Goal: Task Accomplishment & Management: Use online tool/utility

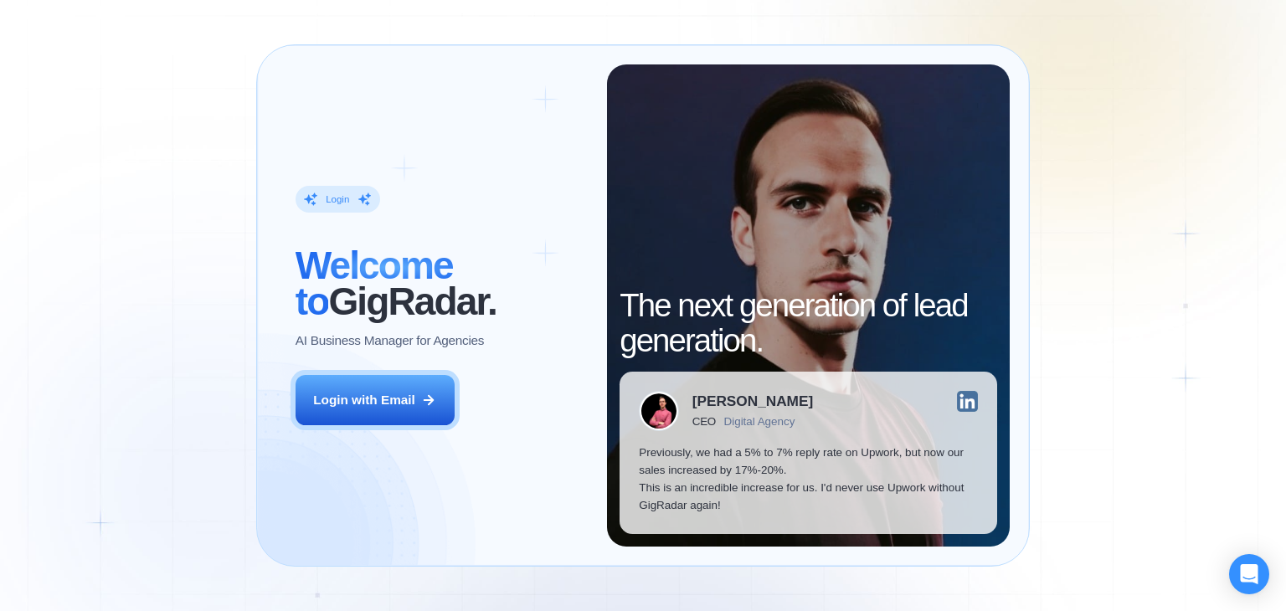
click at [361, 425] on div "Login ‍ Welcome to GigRadar. AI Business Manager for Agencies Login with Email" at bounding box center [441, 305] width 331 height 482
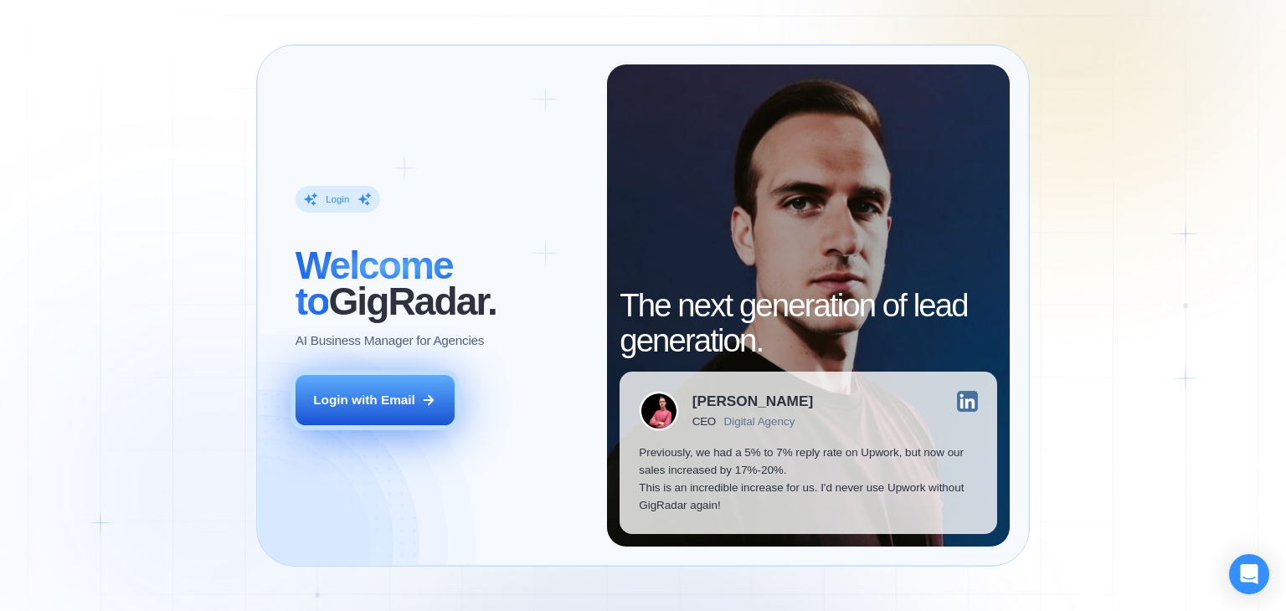
click at [365, 410] on button "Login with Email" at bounding box center [375, 400] width 159 height 50
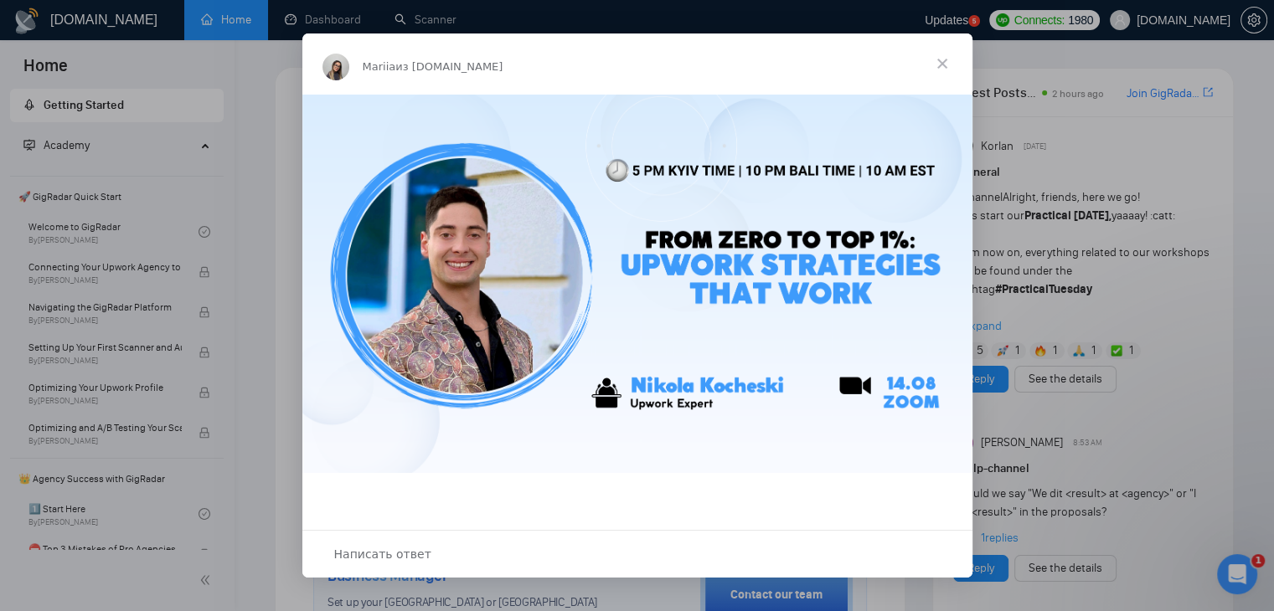
click at [941, 56] on span "Закрыть" at bounding box center [942, 64] width 60 height 60
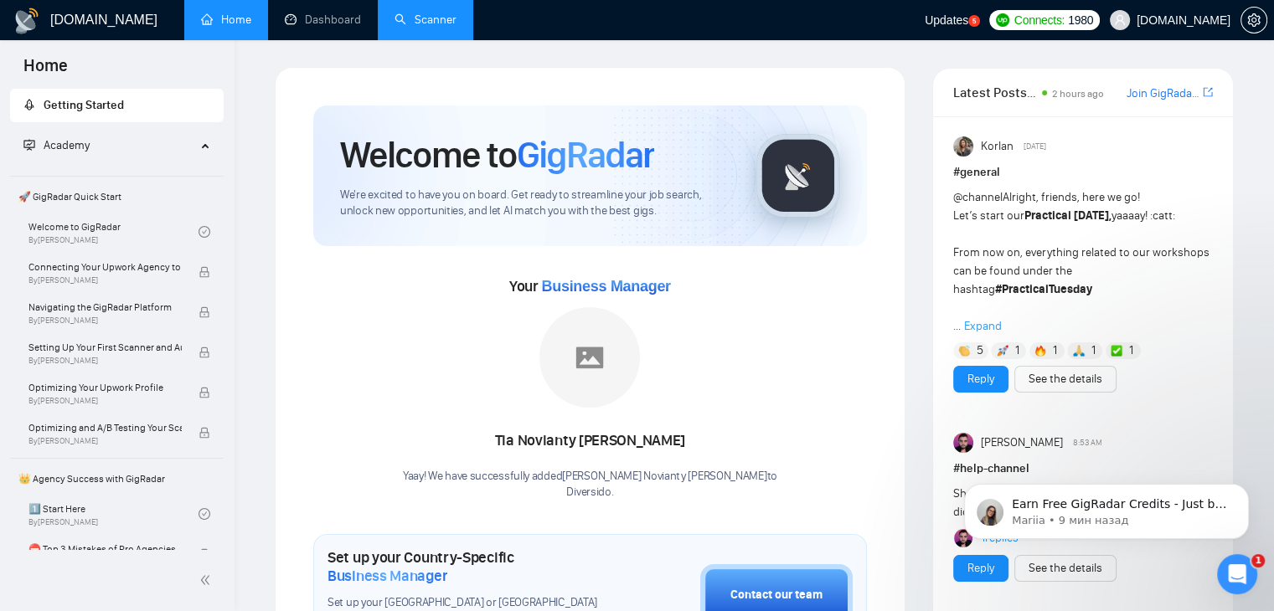
click at [416, 18] on link "Scanner" at bounding box center [425, 20] width 62 height 14
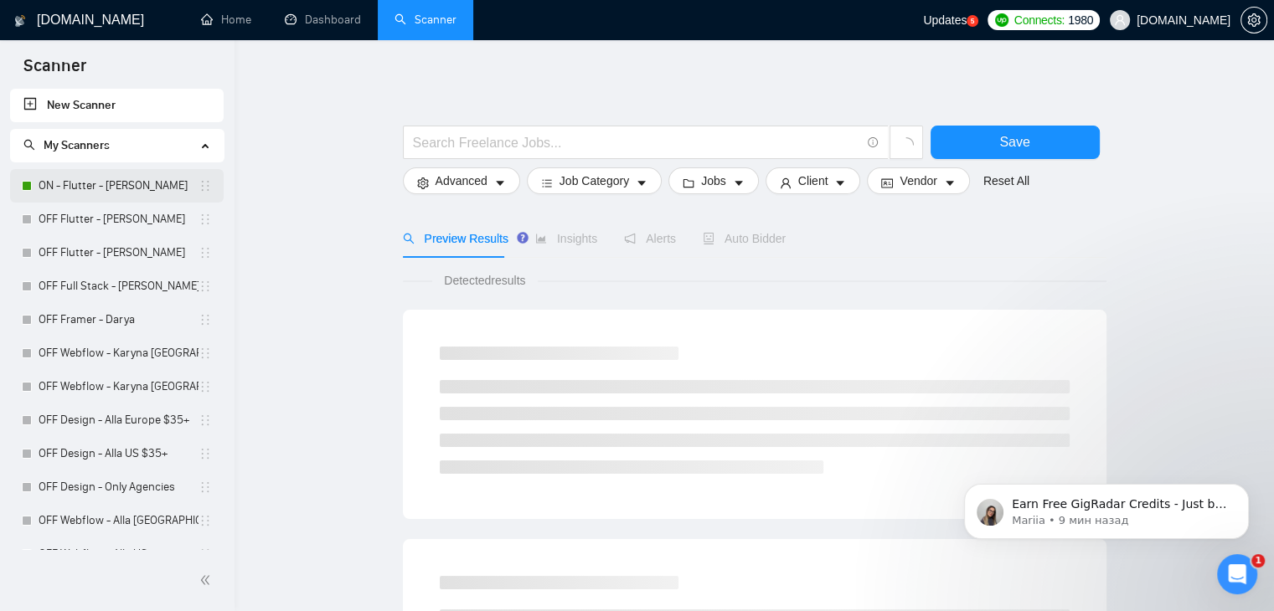
click at [115, 184] on link "ON - Flutter - [PERSON_NAME]" at bounding box center [119, 186] width 160 height 34
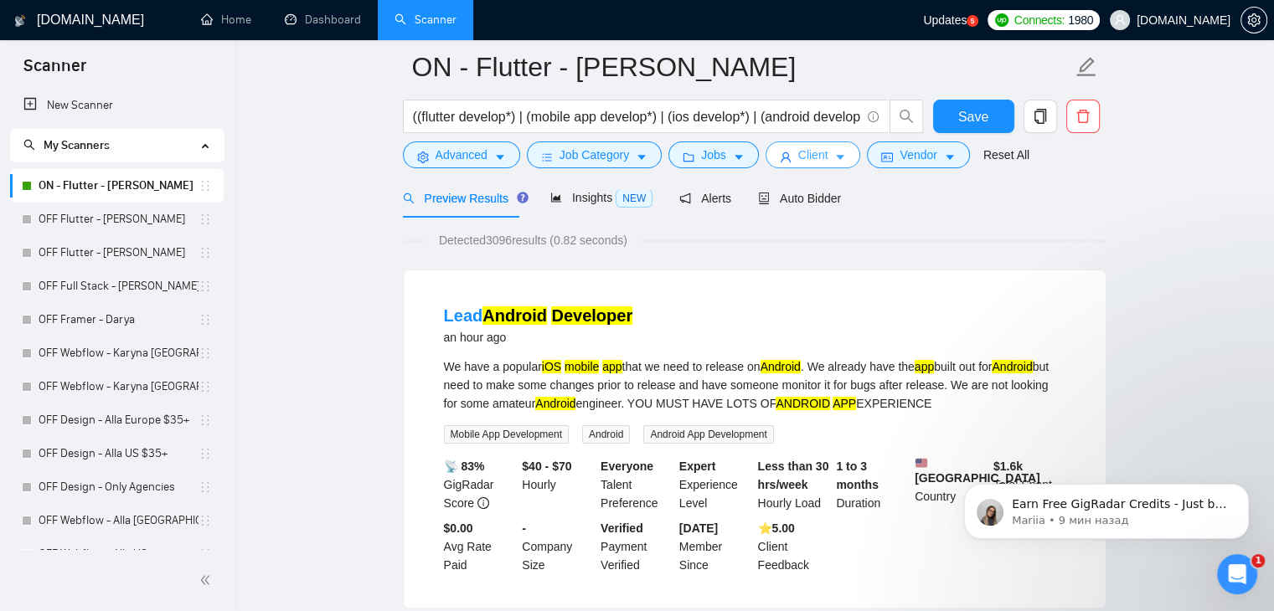
scroll to position [84, 0]
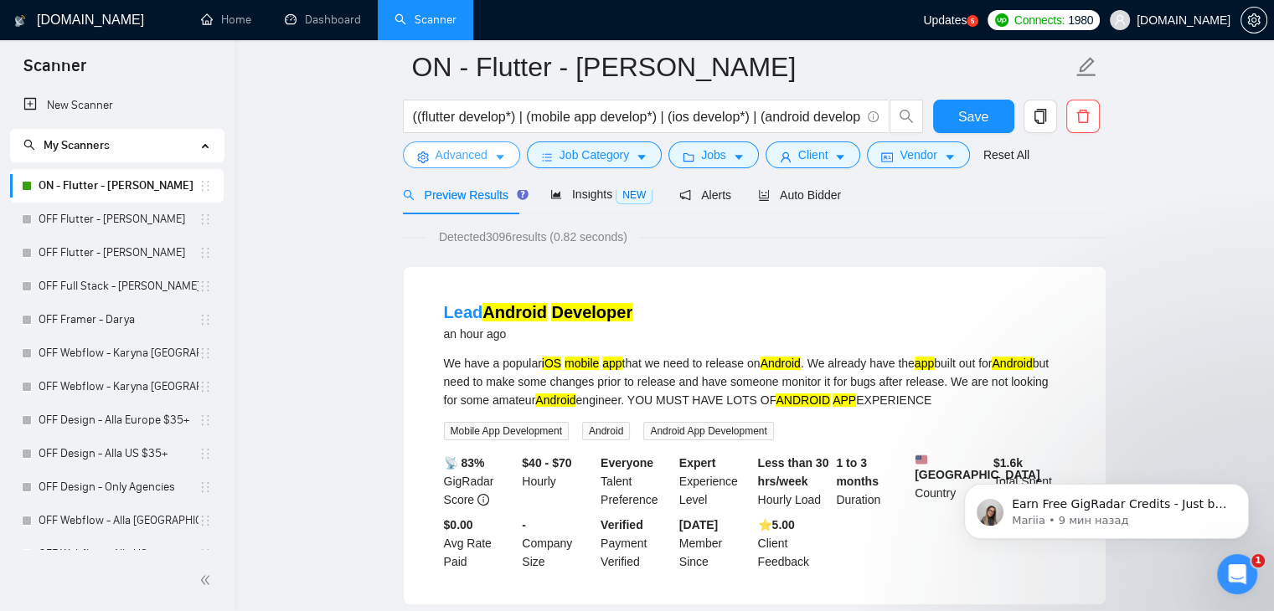
click at [482, 157] on span "Advanced" at bounding box center [462, 155] width 52 height 18
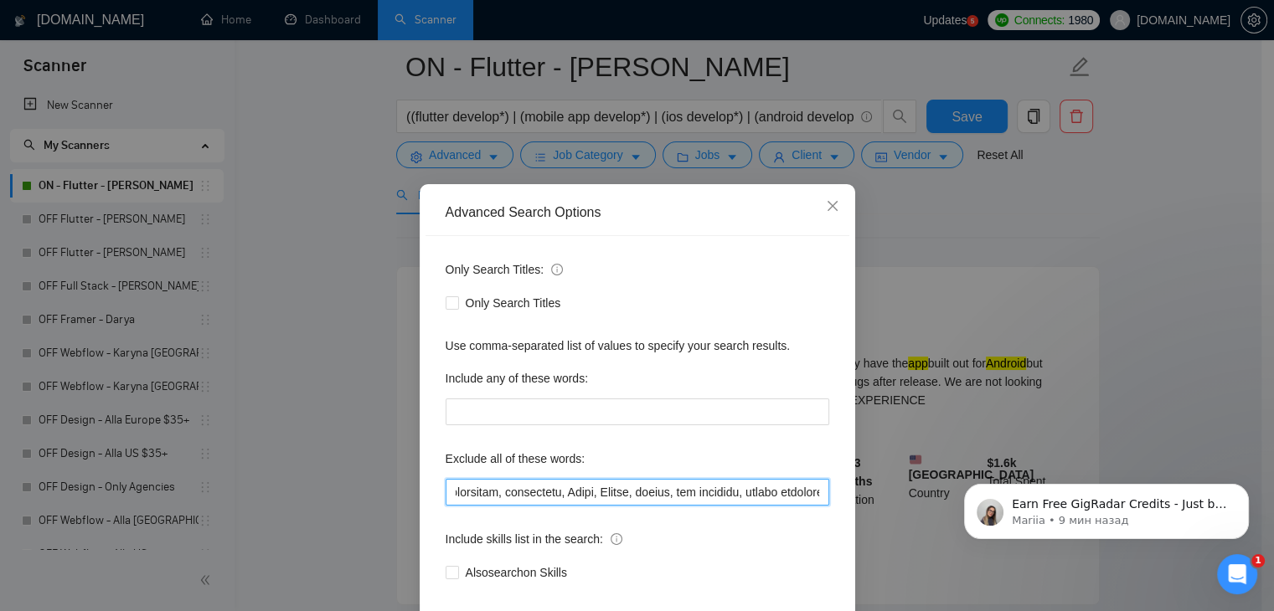
scroll to position [0, 5467]
drag, startPoint x: 585, startPoint y: 496, endPoint x: 814, endPoint y: 496, distance: 229.5
click at [814, 496] on input "text" at bounding box center [638, 492] width 384 height 27
click at [814, 494] on input "text" at bounding box center [638, 492] width 384 height 27
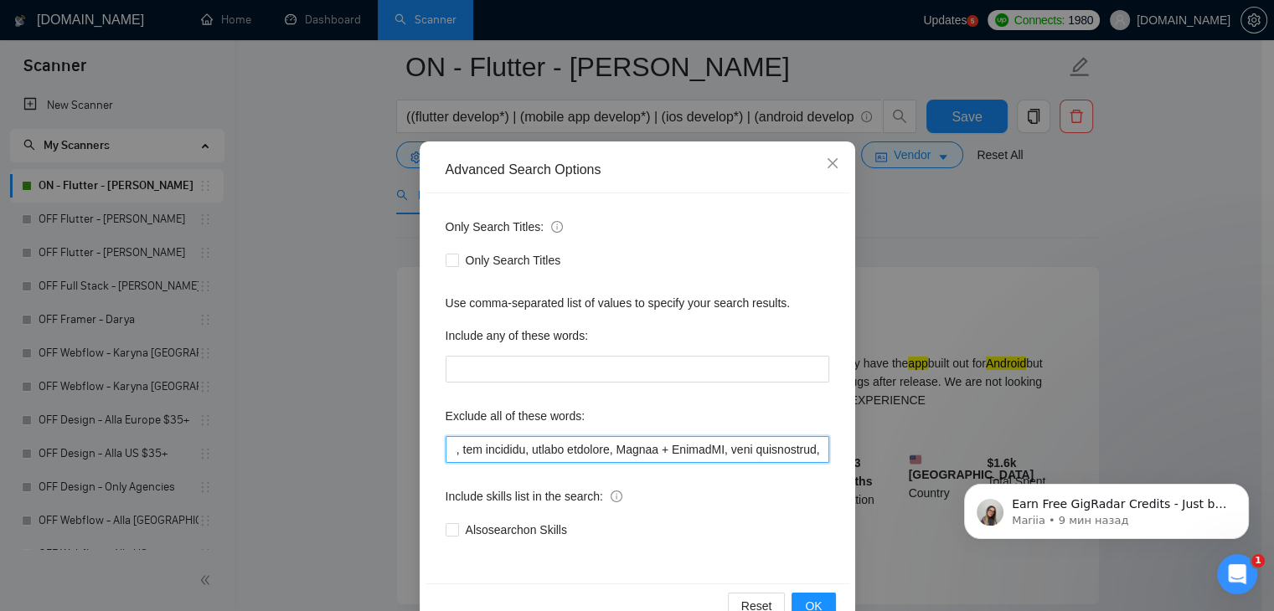
scroll to position [85, 0]
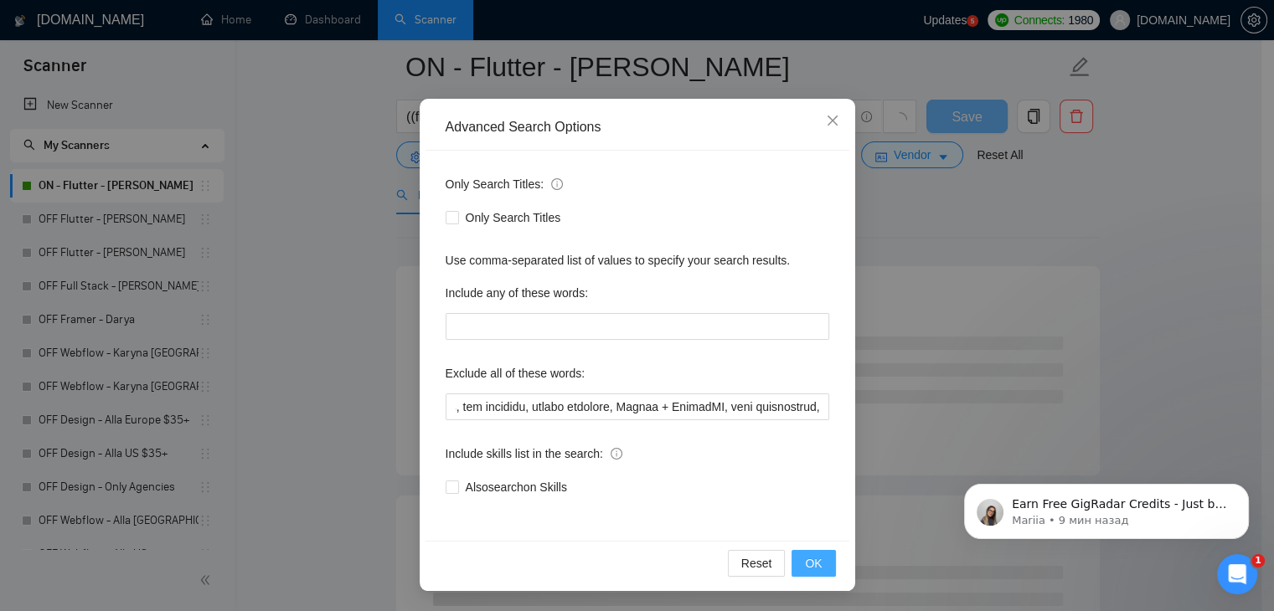
click at [807, 565] on span "OK" at bounding box center [813, 563] width 17 height 18
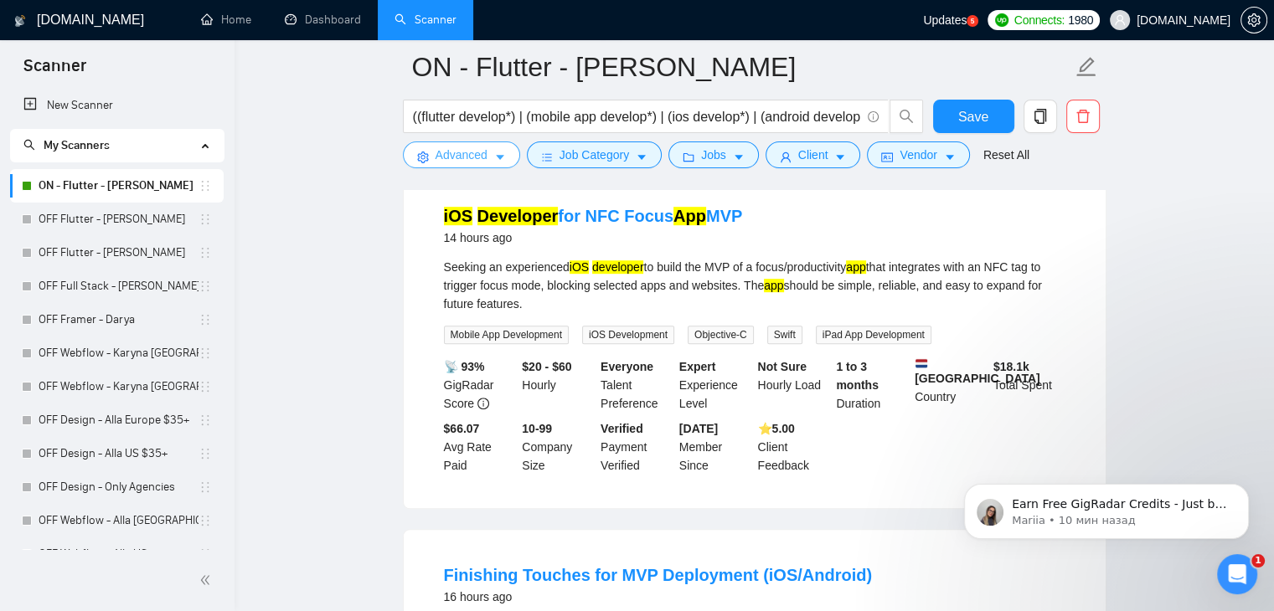
scroll to position [1173, 0]
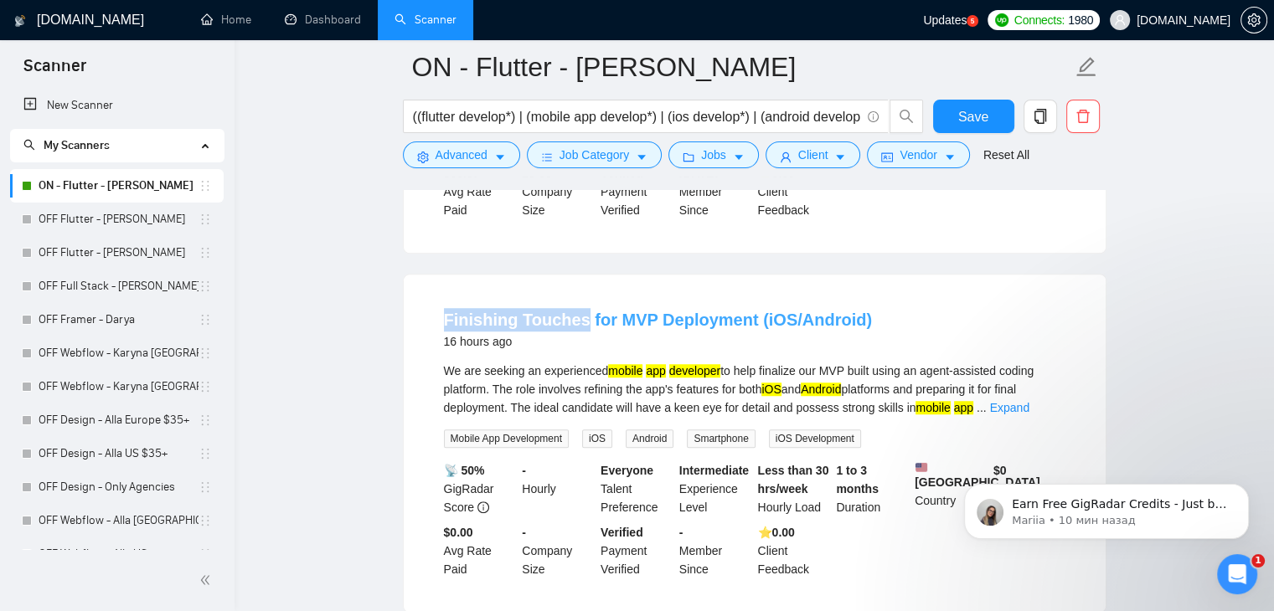
drag, startPoint x: 436, startPoint y: 307, endPoint x: 574, endPoint y: 309, distance: 138.2
click at [574, 309] on li "Finishing Touches for MVP Deployment (iOS/Android) 16 hours ago We are seeking …" at bounding box center [755, 443] width 662 height 297
copy link "Finishing Touches"
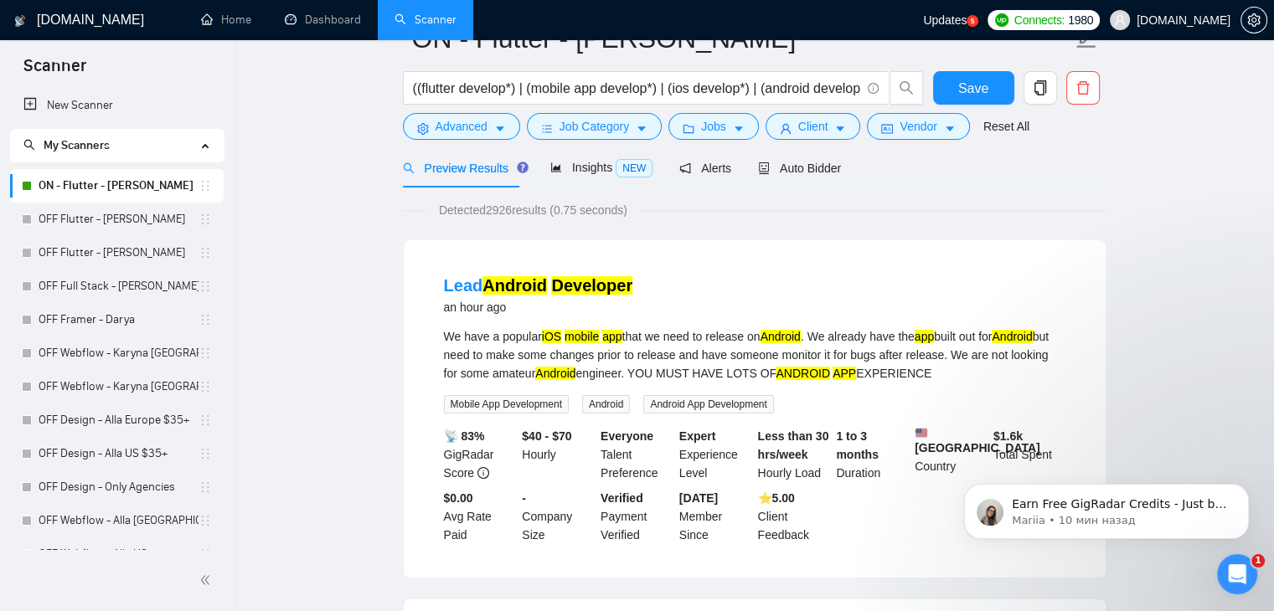
scroll to position [0, 0]
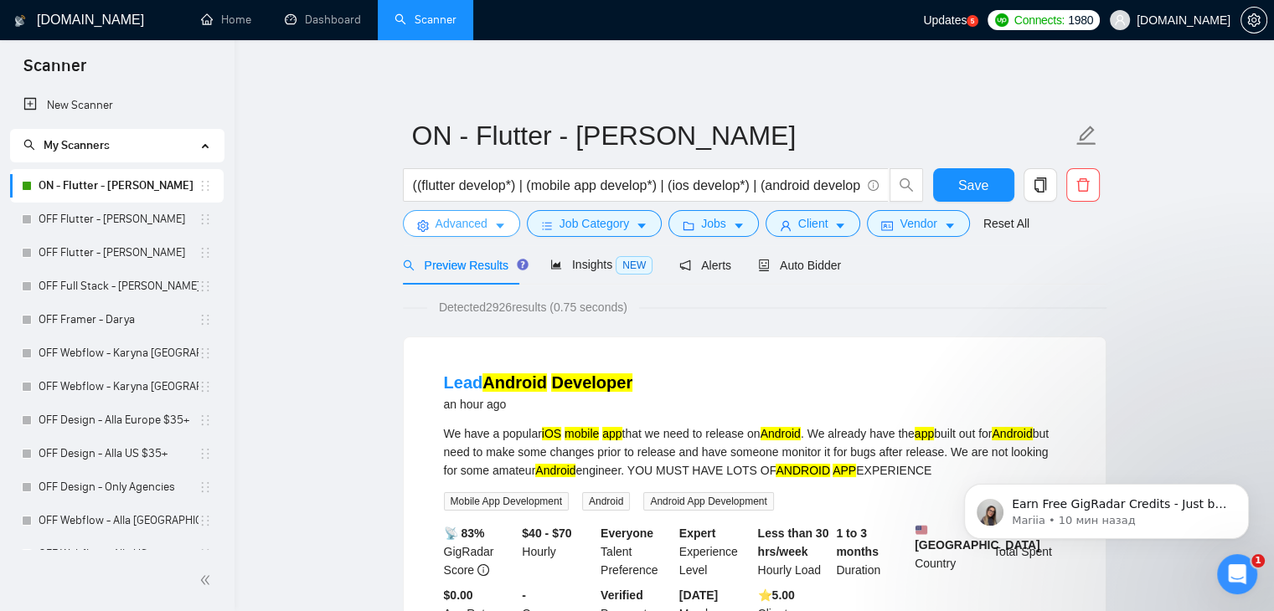
click at [477, 228] on span "Advanced" at bounding box center [462, 223] width 52 height 18
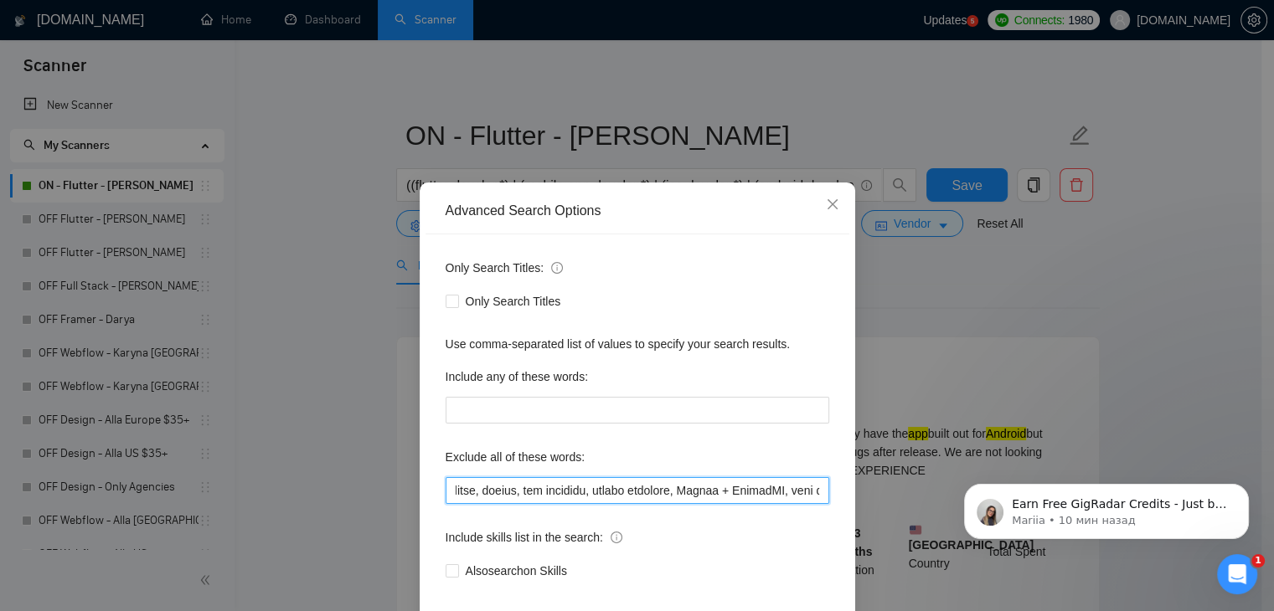
scroll to position [0, 5613]
drag, startPoint x: 624, startPoint y: 490, endPoint x: 824, endPoint y: 489, distance: 200.2
click at [824, 489] on div "Only Search Titles: Only Search Titles Use comma-separated list of values to sp…" at bounding box center [637, 430] width 424 height 390
click at [816, 490] on input "text" at bounding box center [638, 490] width 384 height 27
paste input "Finishing Touches"
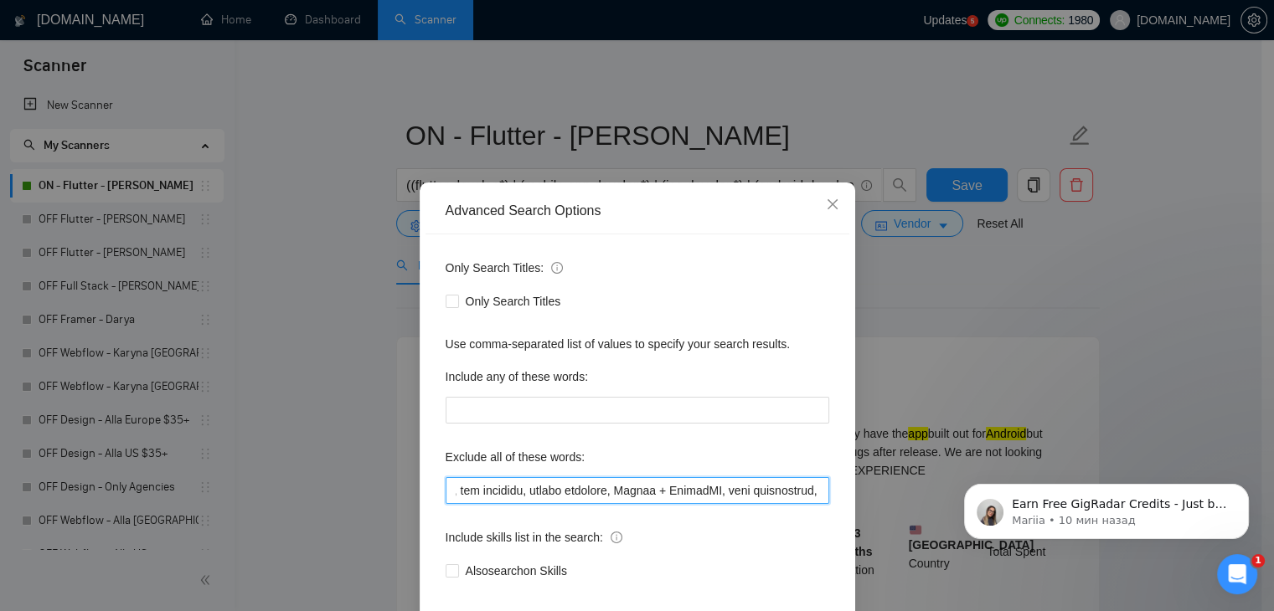
scroll to position [0, 5709]
click at [724, 492] on input "text" at bounding box center [638, 490] width 384 height 27
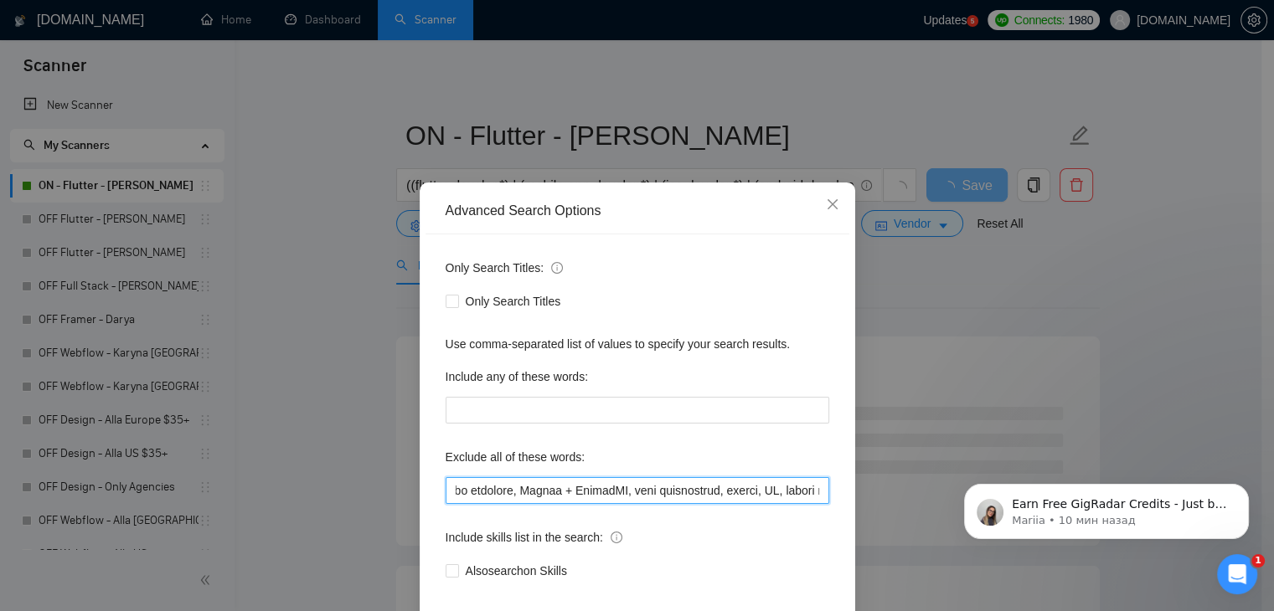
scroll to position [0, 5704]
click at [782, 489] on input "text" at bounding box center [638, 490] width 384 height 27
drag, startPoint x: 778, startPoint y: 489, endPoint x: 820, endPoint y: 493, distance: 42.1
click at [820, 493] on input "text" at bounding box center [638, 490] width 384 height 27
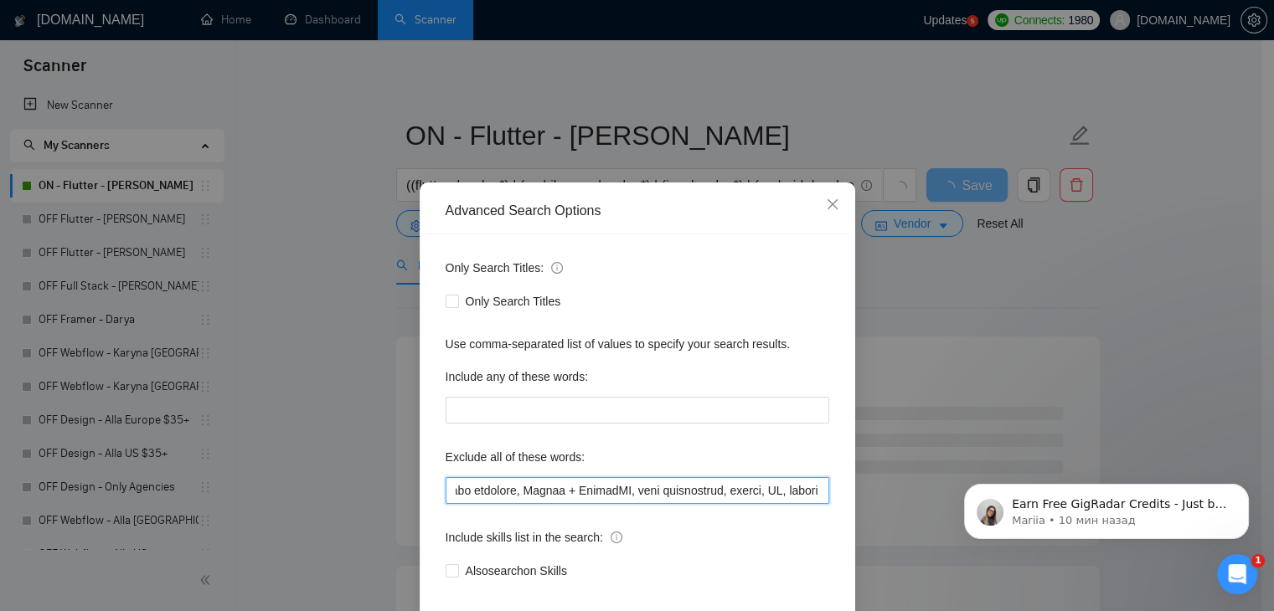
click at [816, 493] on input "text" at bounding box center [638, 490] width 384 height 27
paste input "Finishing Touches"
click at [740, 495] on input "text" at bounding box center [638, 490] width 384 height 27
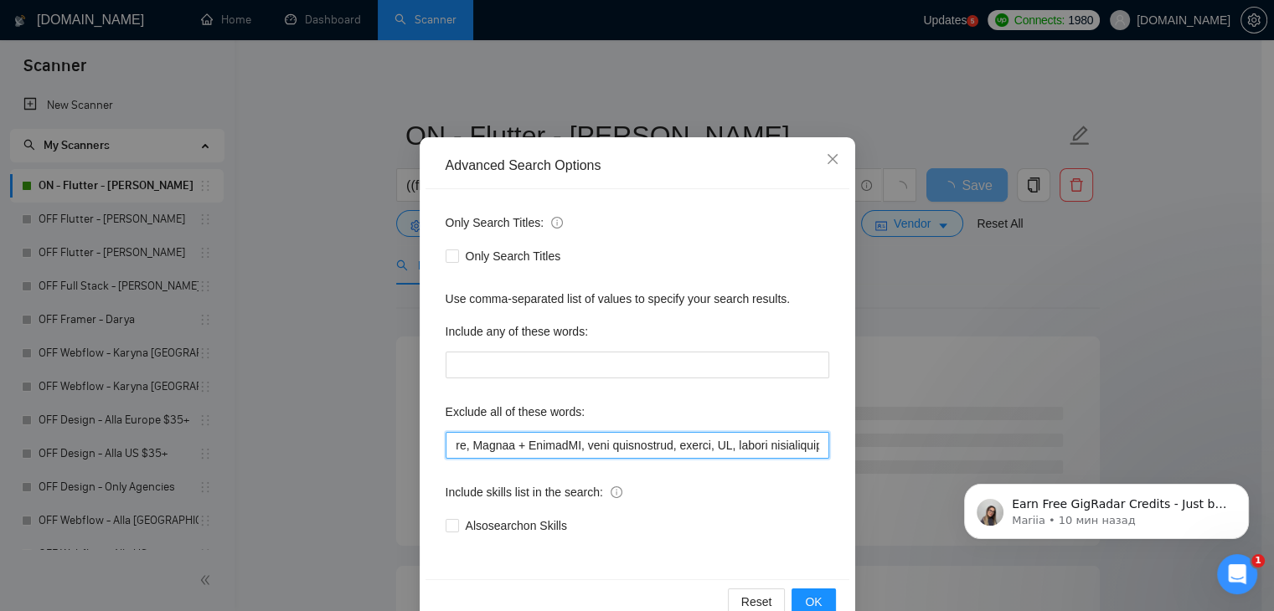
scroll to position [85, 0]
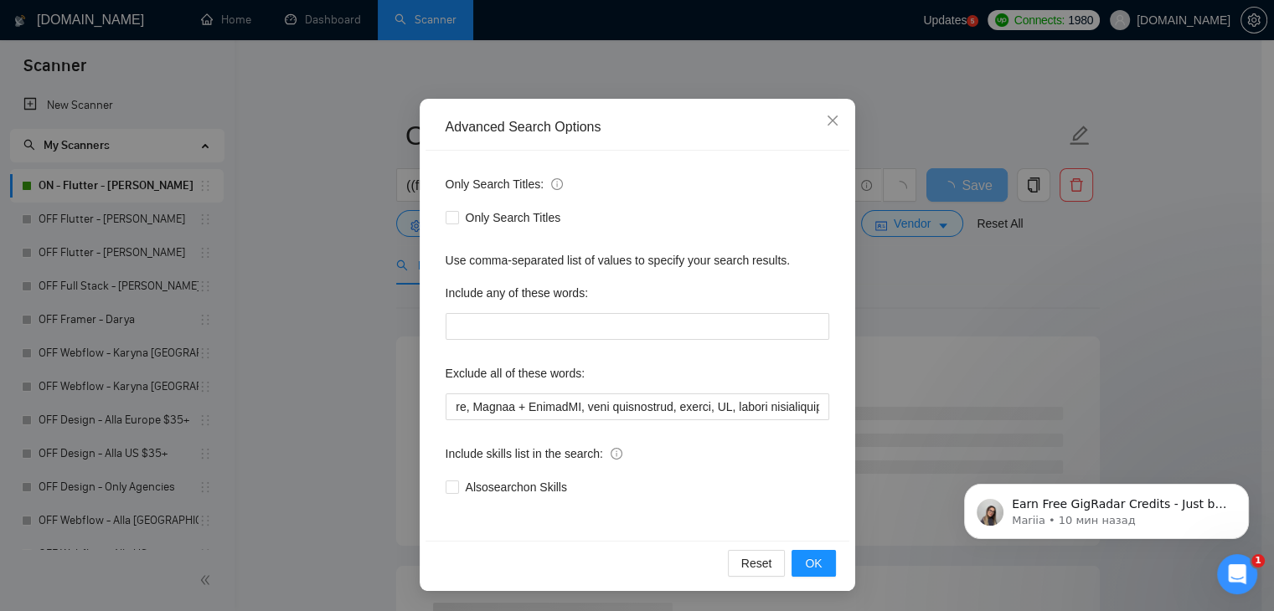
click at [803, 547] on div "Reset OK" at bounding box center [637, 563] width 424 height 44
click at [809, 557] on span "OK" at bounding box center [813, 563] width 17 height 18
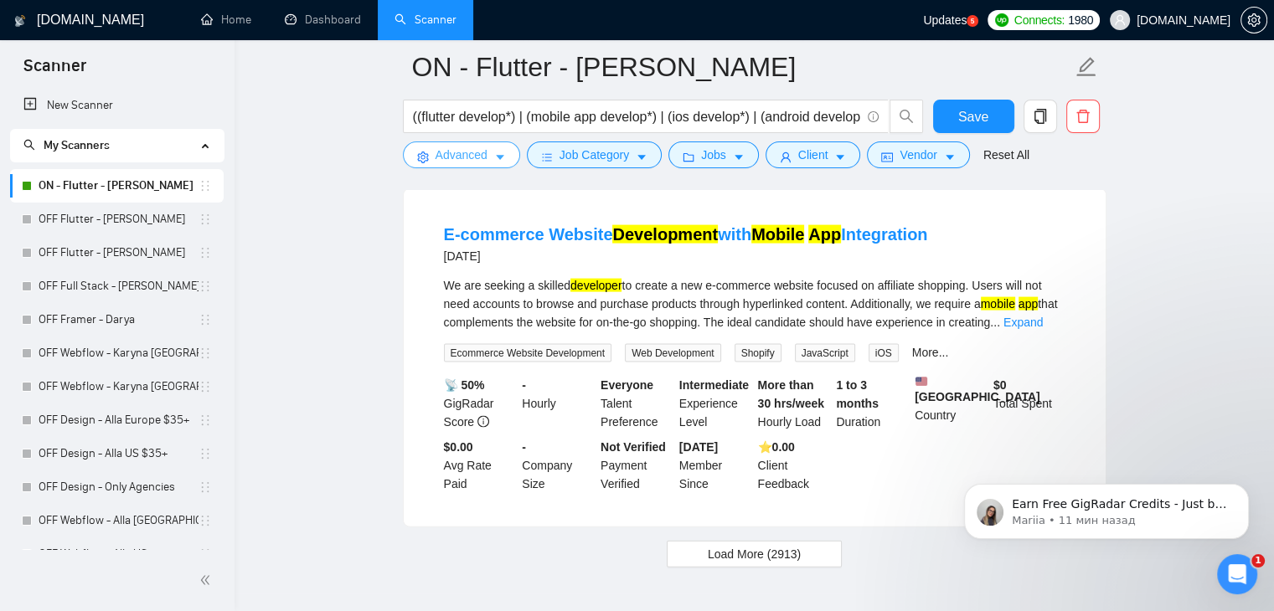
scroll to position [3606, 0]
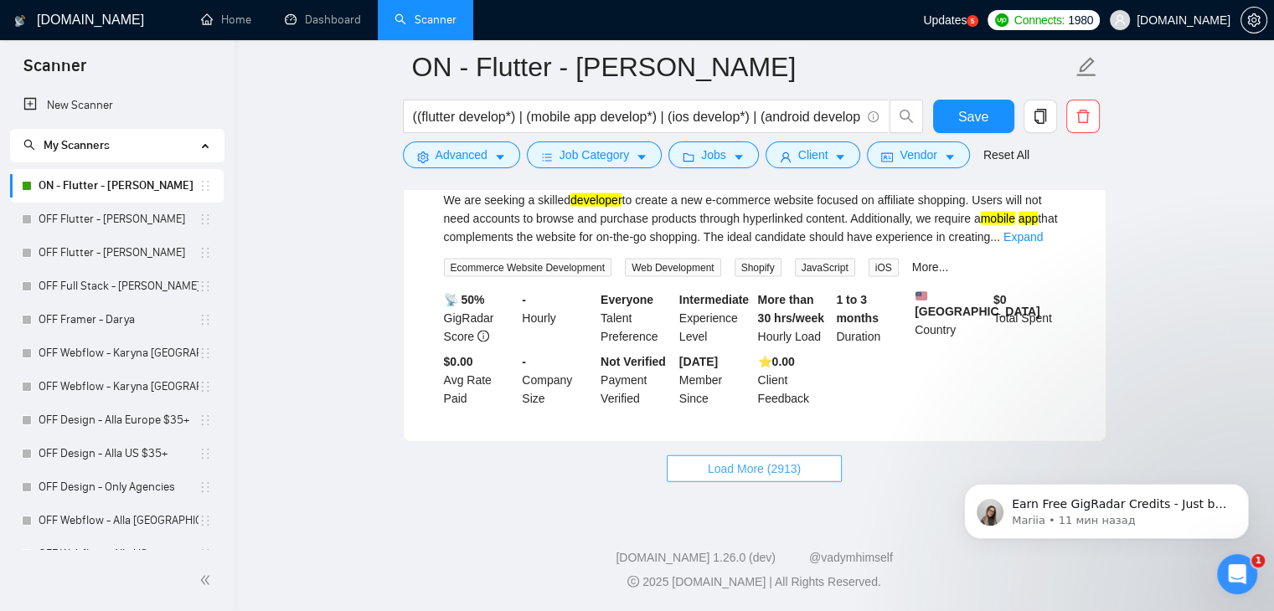
click at [784, 457] on button "Load More (2913)" at bounding box center [754, 469] width 175 height 27
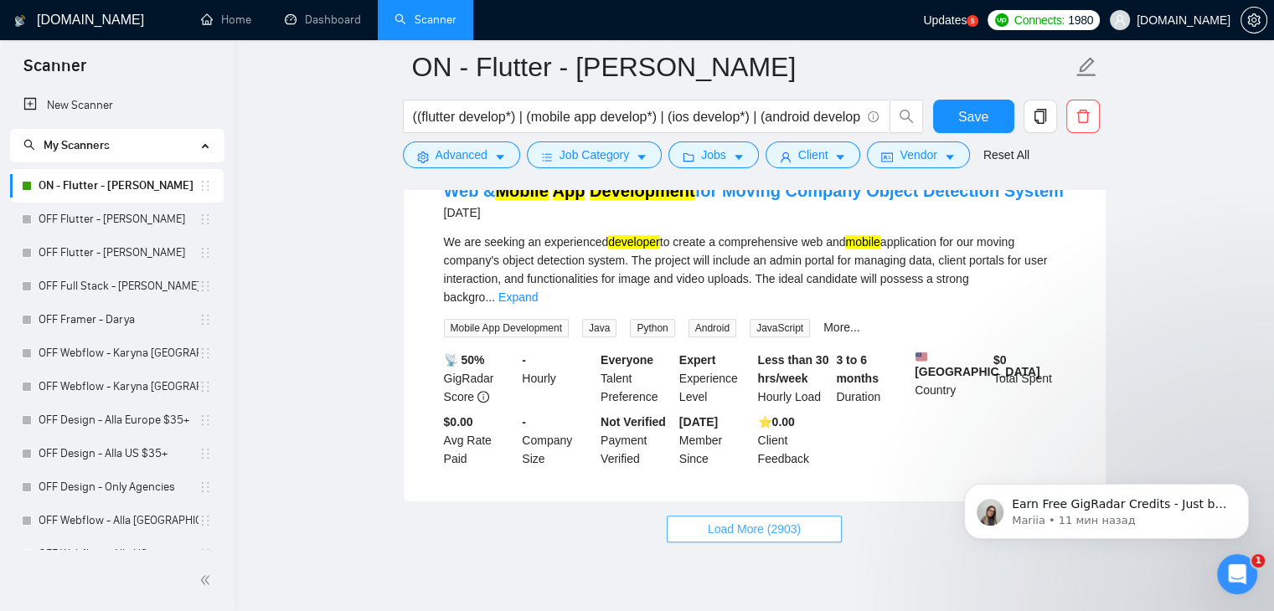
scroll to position [7291, 0]
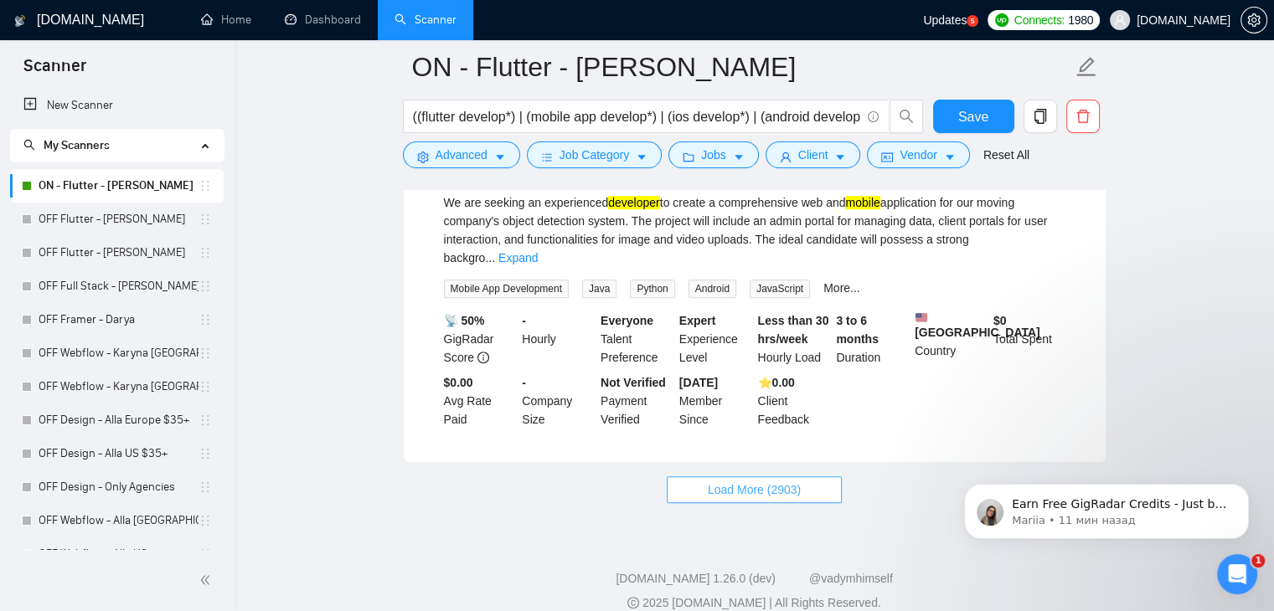
click at [707, 477] on button "Load More (2903)" at bounding box center [754, 490] width 175 height 27
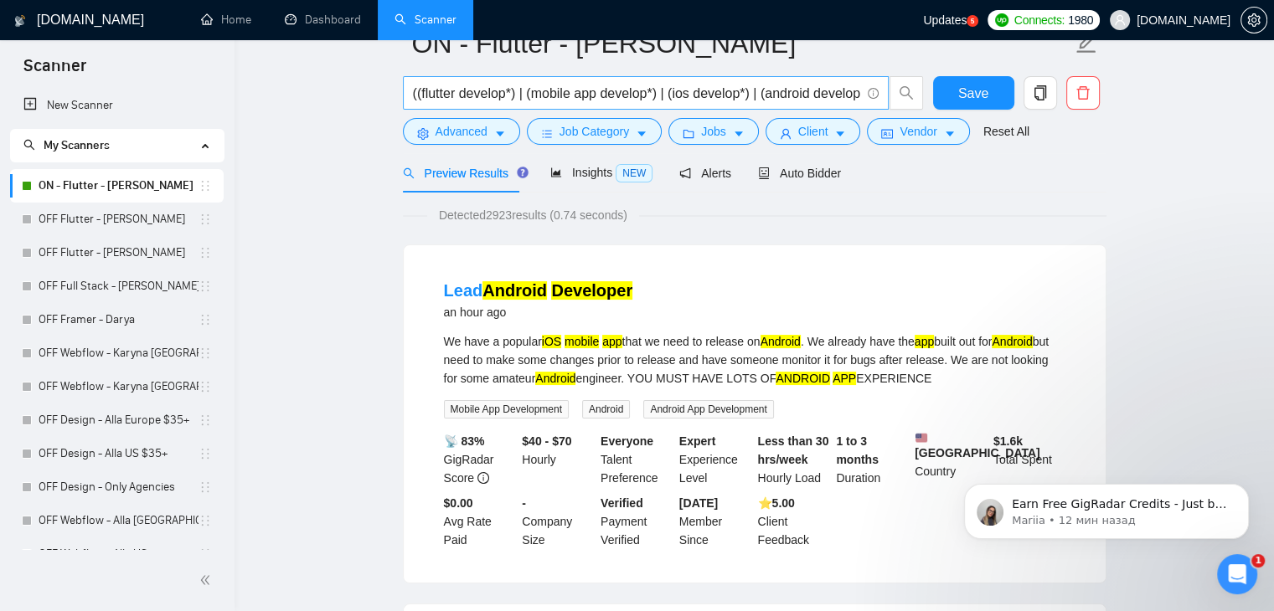
scroll to position [0, 0]
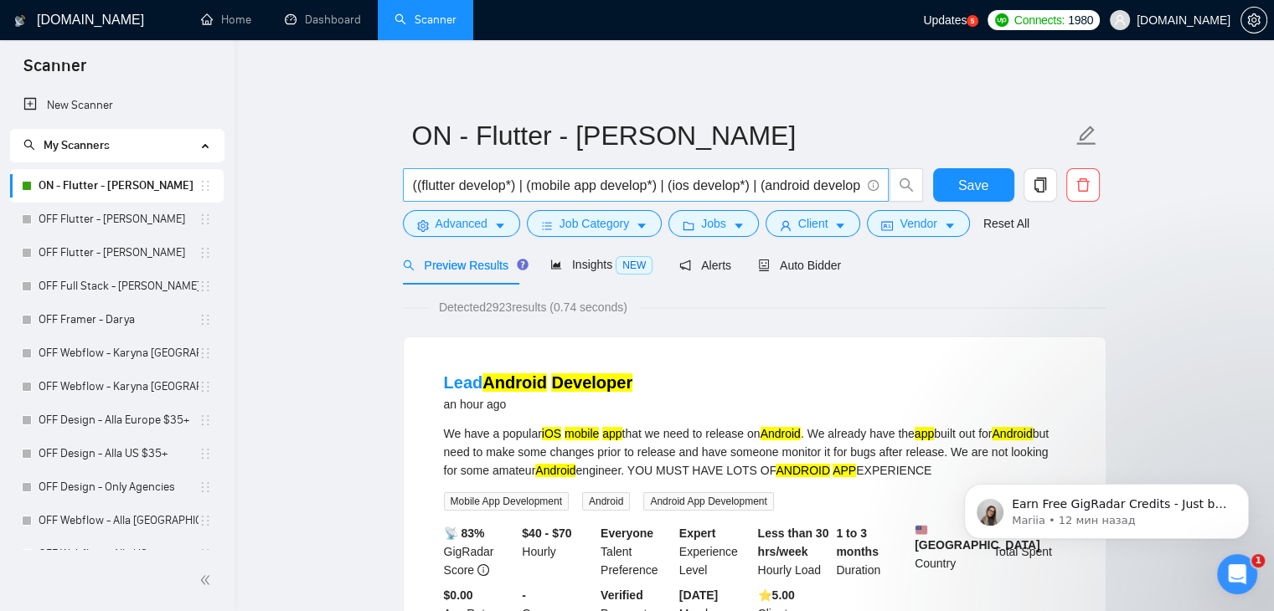
click at [458, 167] on form "ON - Flutter - [PERSON_NAME] ((flutter develop*) | (mobile app develop*) | (ios…" at bounding box center [755, 177] width 704 height 137
click at [463, 232] on span "Advanced" at bounding box center [462, 223] width 52 height 18
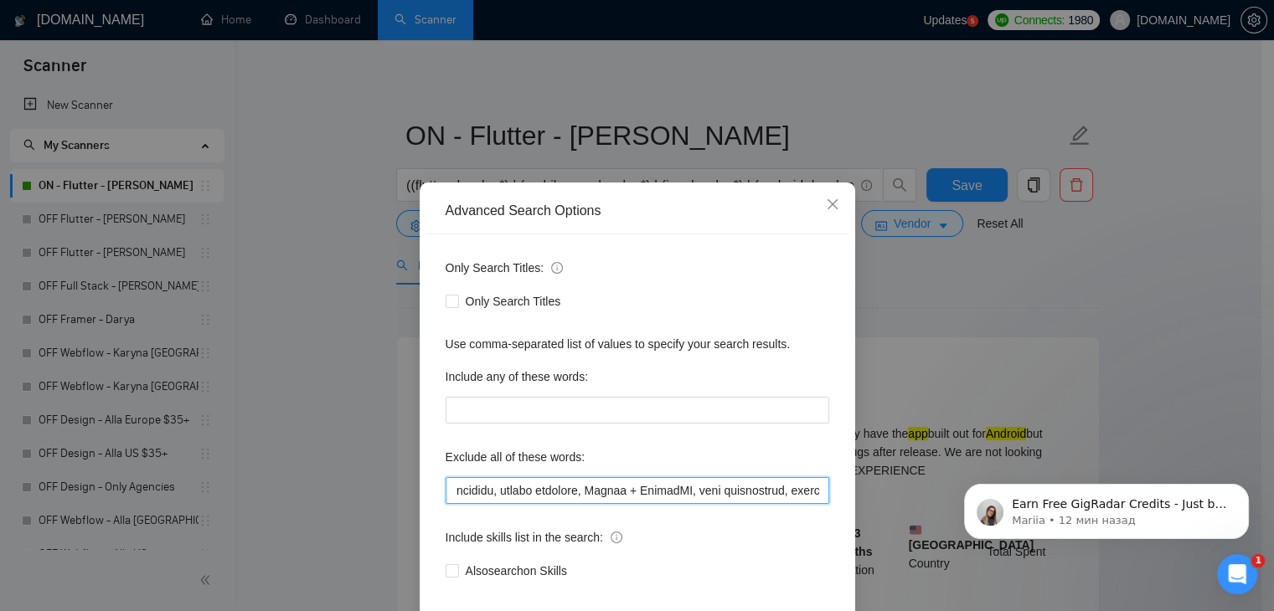
scroll to position [0, 5774]
drag, startPoint x: 586, startPoint y: 495, endPoint x: 817, endPoint y: 508, distance: 231.5
click at [817, 508] on div "Only Search Titles: Only Search Titles Use comma-separated list of values to sp…" at bounding box center [637, 430] width 424 height 390
click at [814, 496] on input "text" at bounding box center [638, 490] width 384 height 27
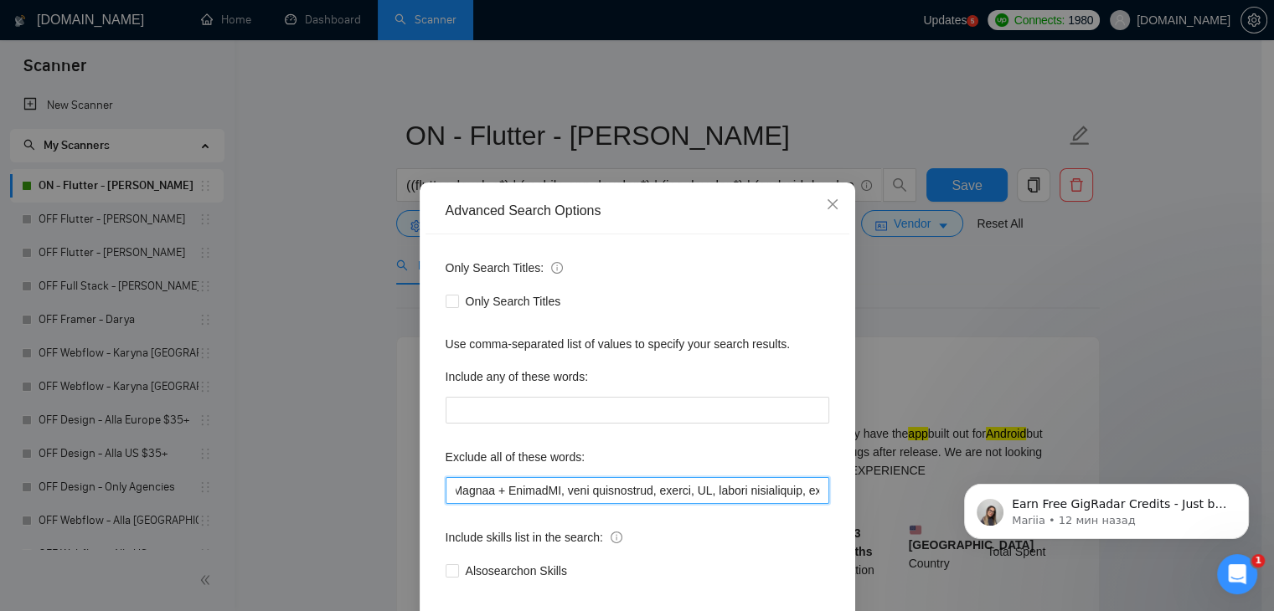
paste input "No UX or server work needed"
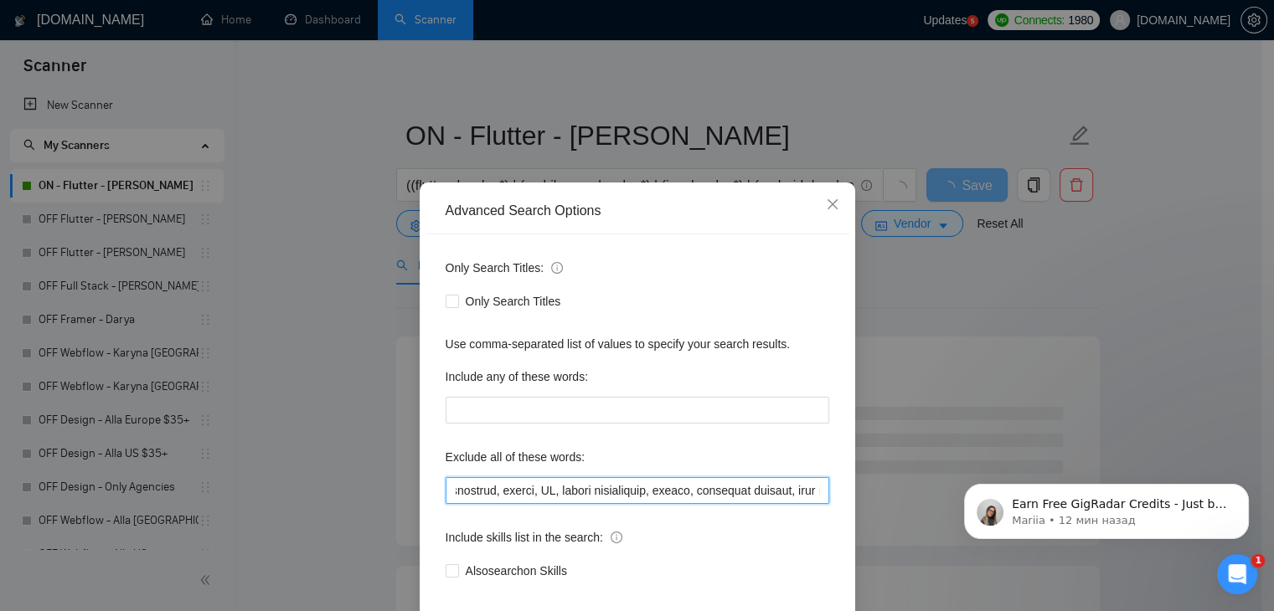
click at [667, 491] on input "text" at bounding box center [638, 490] width 384 height 27
drag, startPoint x: 688, startPoint y: 495, endPoint x: 781, endPoint y: 494, distance: 92.1
click at [781, 500] on input "text" at bounding box center [638, 490] width 384 height 27
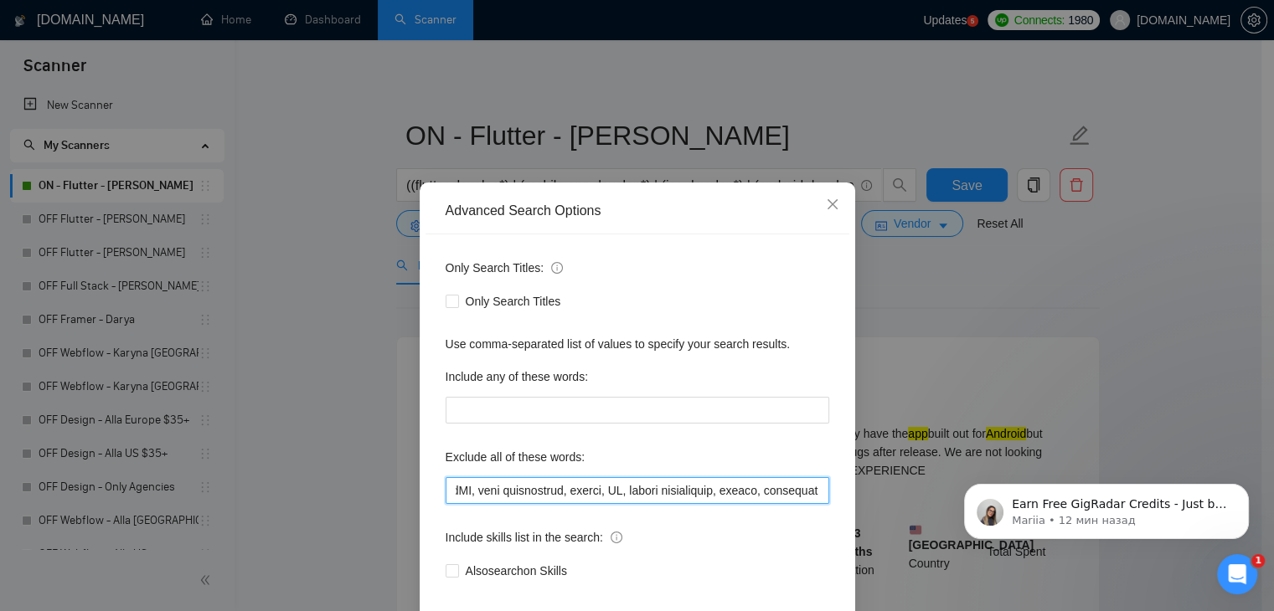
scroll to position [0, 5906]
drag, startPoint x: 781, startPoint y: 494, endPoint x: 832, endPoint y: 500, distance: 51.4
click at [832, 500] on div "Only Search Titles: Only Search Titles Use comma-separated list of values to sp…" at bounding box center [637, 430] width 424 height 390
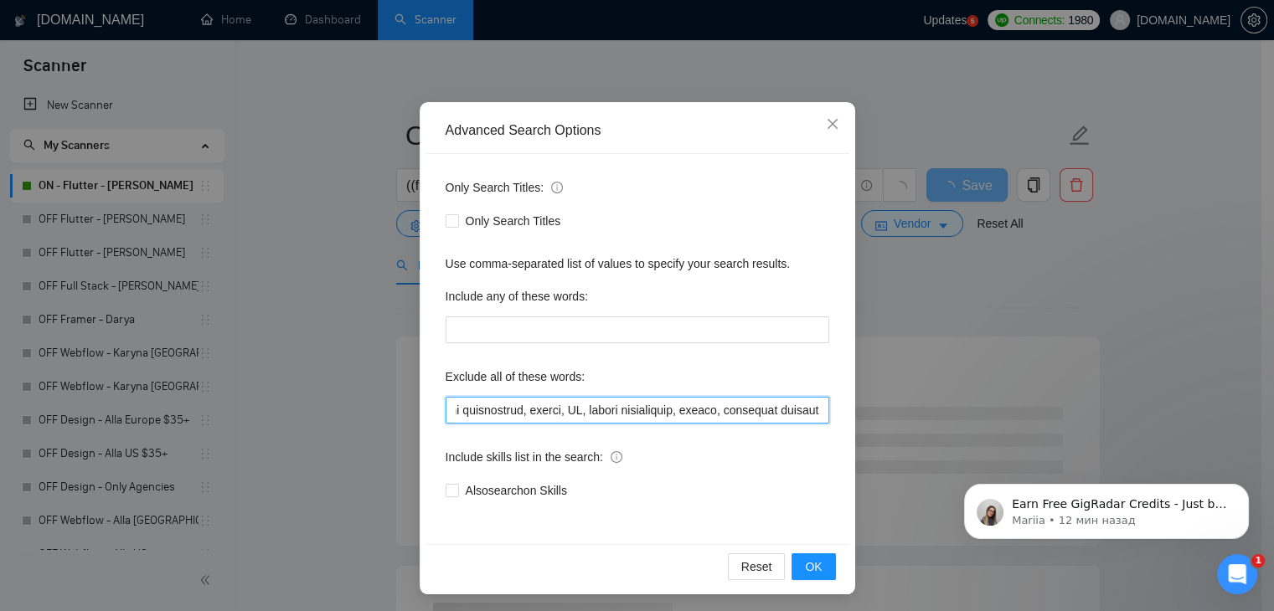
scroll to position [85, 0]
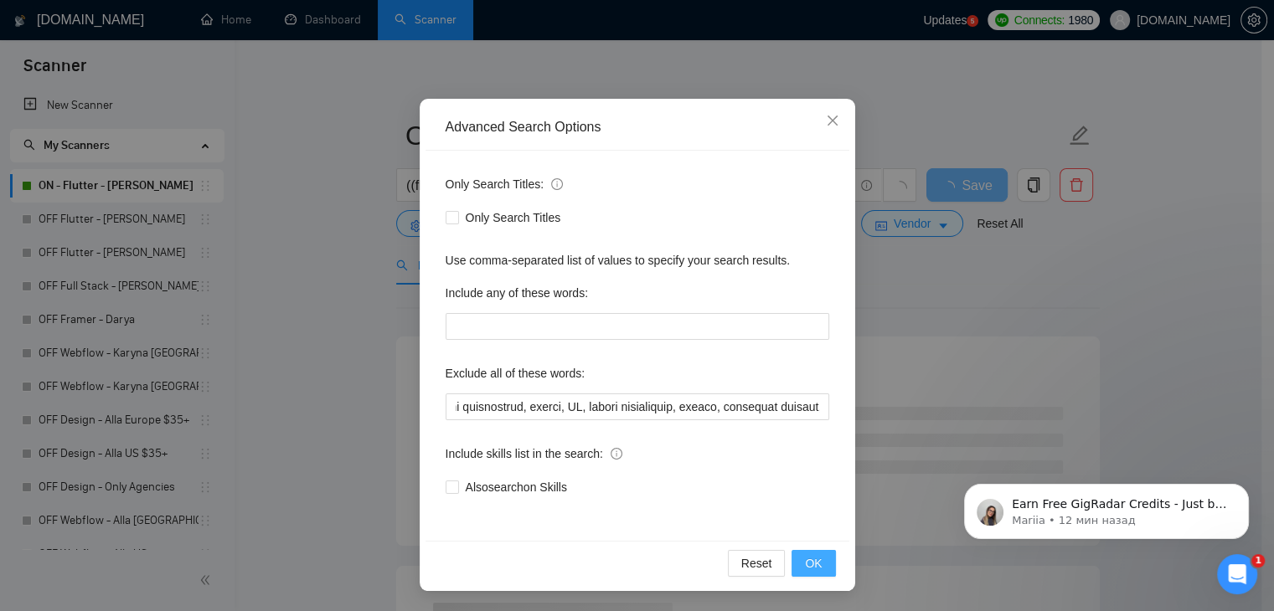
click at [811, 560] on span "OK" at bounding box center [813, 563] width 17 height 18
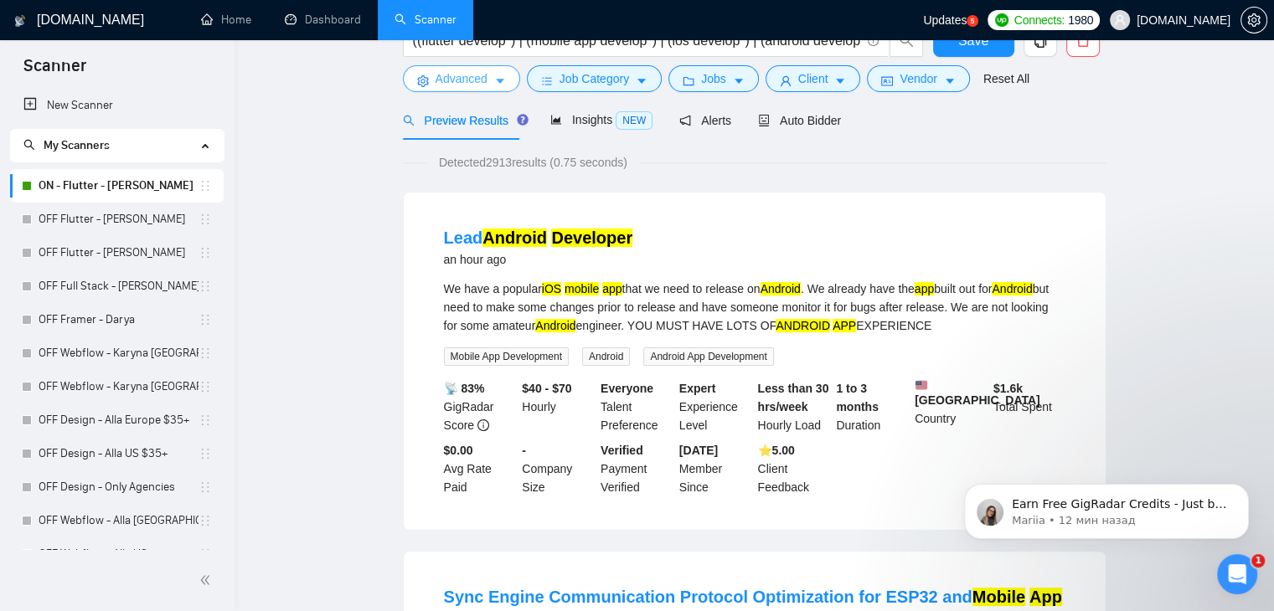
scroll to position [0, 0]
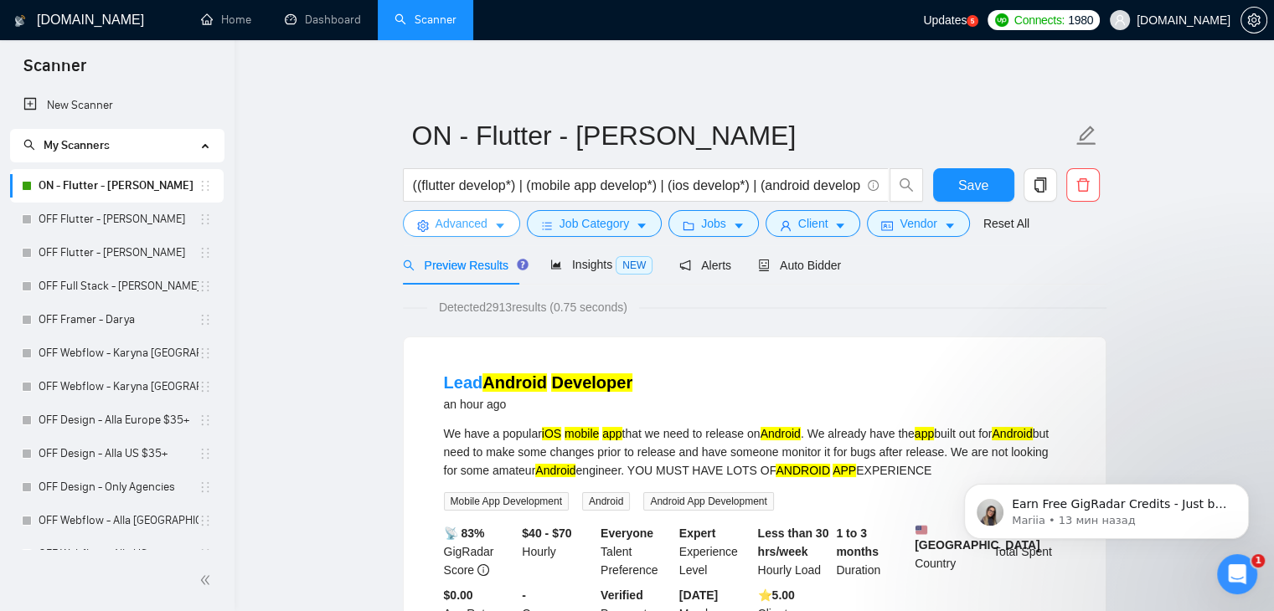
click at [461, 228] on span "Advanced" at bounding box center [462, 223] width 52 height 18
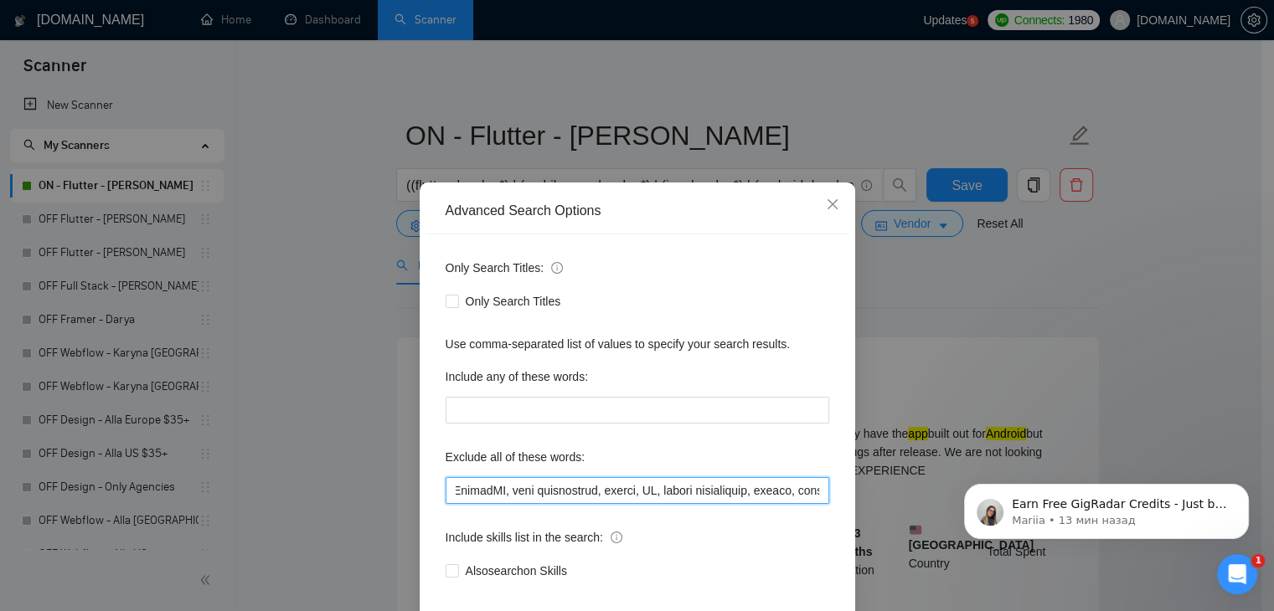
scroll to position [0, 5906]
drag, startPoint x: 643, startPoint y: 485, endPoint x: 827, endPoint y: 497, distance: 184.7
click at [827, 497] on div "Only Search Titles: Only Search Titles Use comma-separated list of values to sp…" at bounding box center [637, 430] width 424 height 390
click at [750, 503] on input "text" at bounding box center [638, 490] width 384 height 27
drag, startPoint x: 687, startPoint y: 493, endPoint x: 823, endPoint y: 497, distance: 136.6
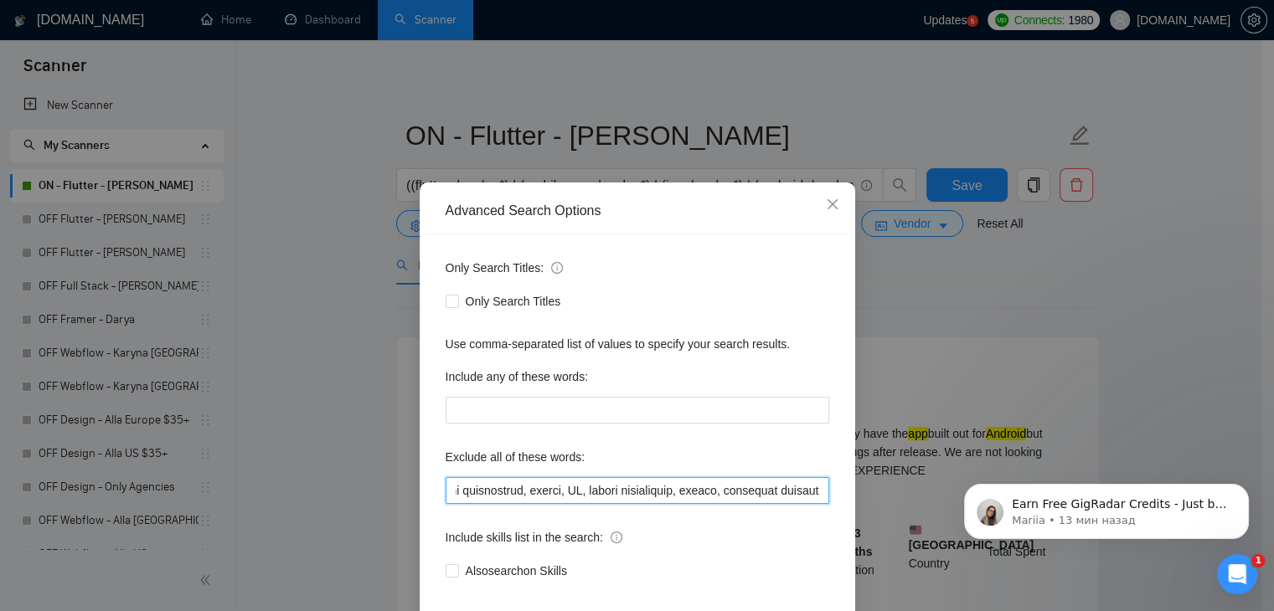
click at [823, 497] on div "Only Search Titles: Only Search Titles Use comma-separated list of values to sp…" at bounding box center [637, 430] width 424 height 390
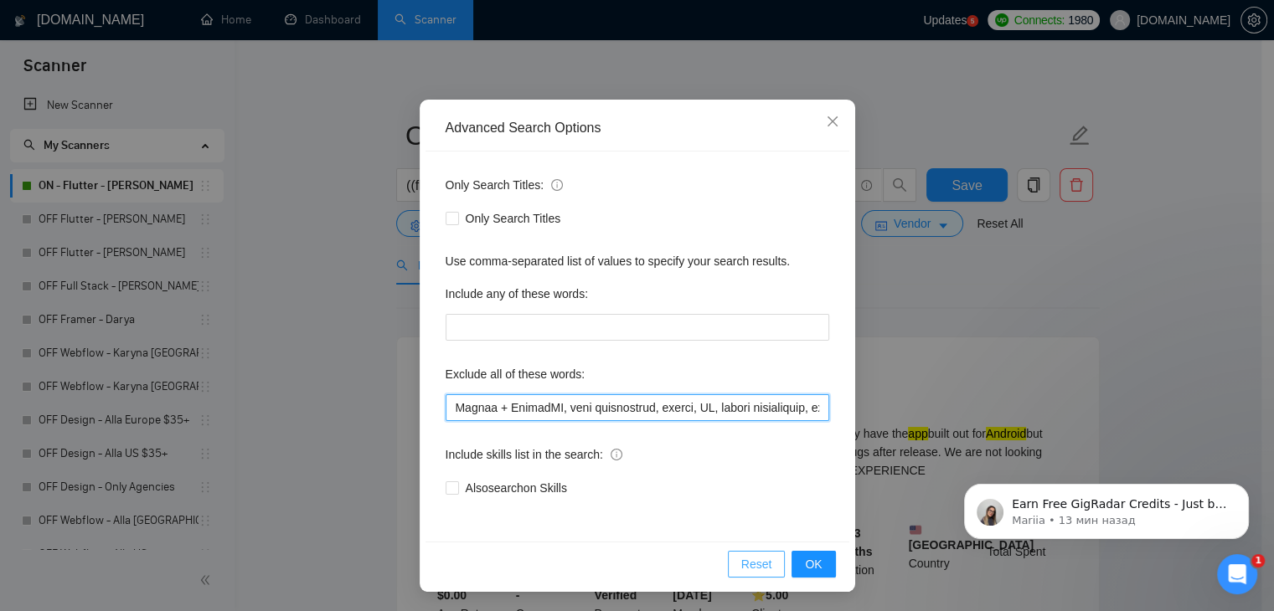
scroll to position [85, 0]
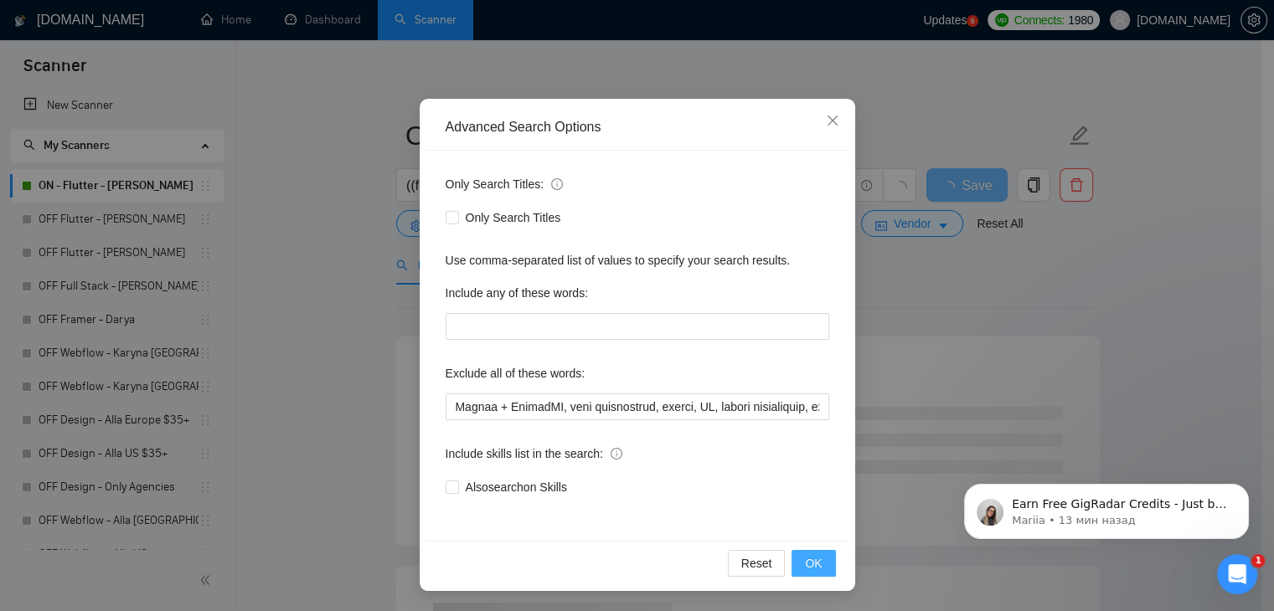
click at [811, 563] on span "OK" at bounding box center [813, 563] width 17 height 18
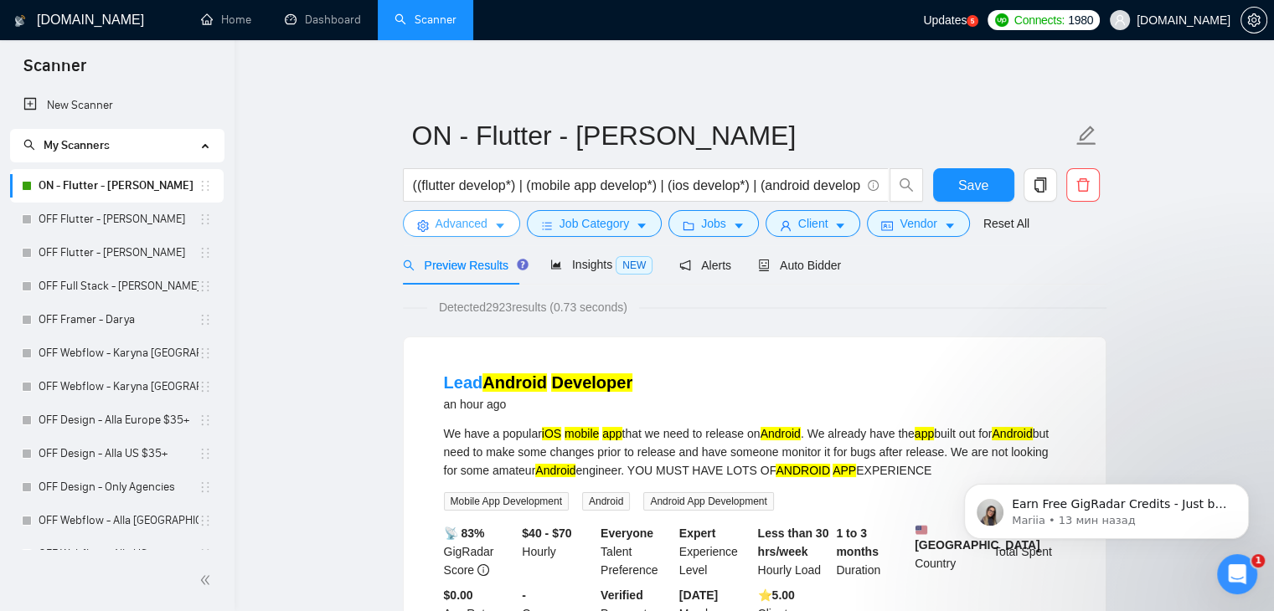
click at [494, 229] on icon "caret-down" at bounding box center [500, 226] width 12 height 12
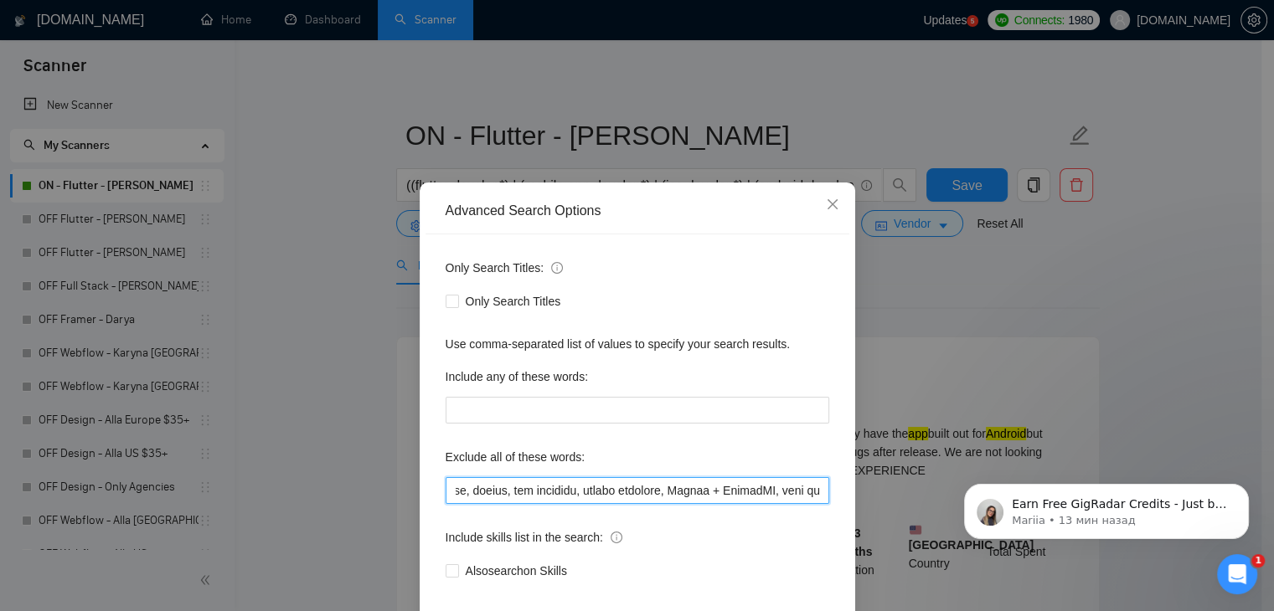
scroll to position [0, 5774]
drag, startPoint x: 634, startPoint y: 491, endPoint x: 831, endPoint y: 497, distance: 196.9
click at [831, 497] on div "Only Search Titles: Only Search Titles Use comma-separated list of values to sp…" at bounding box center [637, 430] width 424 height 390
click at [819, 492] on input "text" at bounding box center [638, 490] width 384 height 27
click at [817, 490] on input "text" at bounding box center [638, 490] width 384 height 27
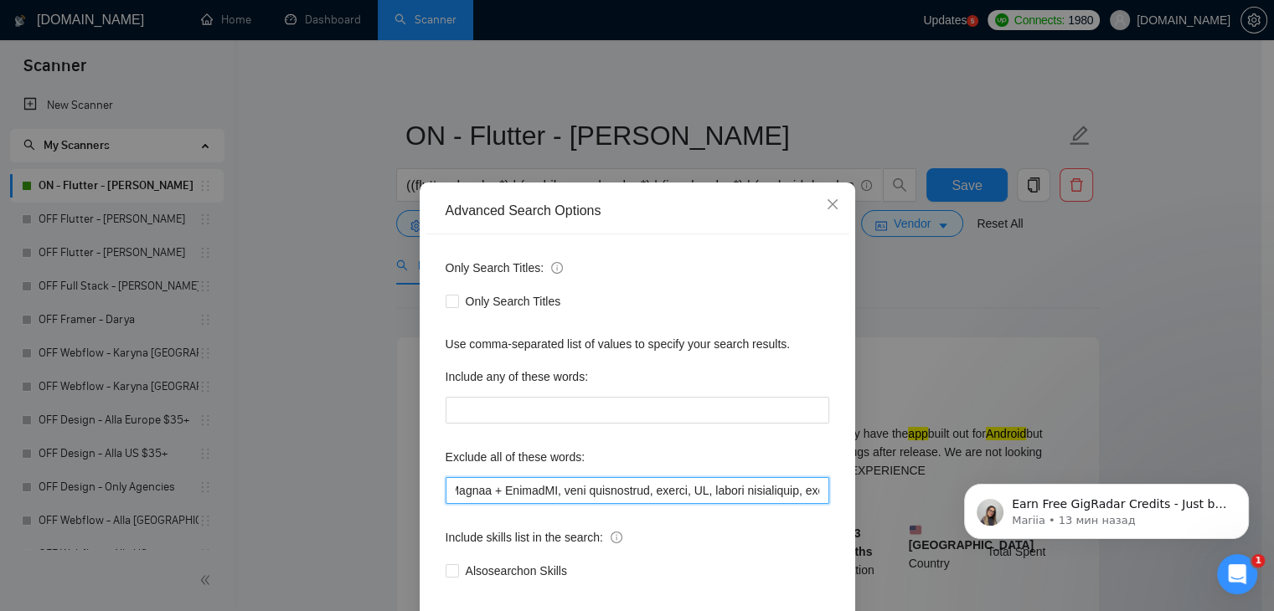
paste input "no development needed"
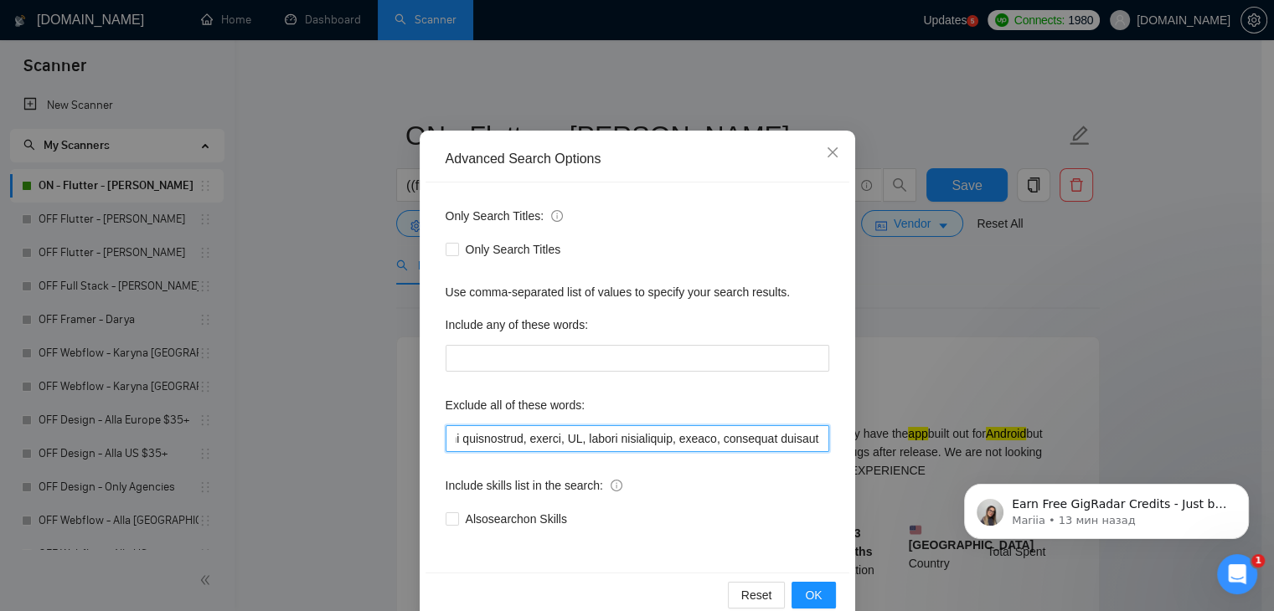
scroll to position [85, 0]
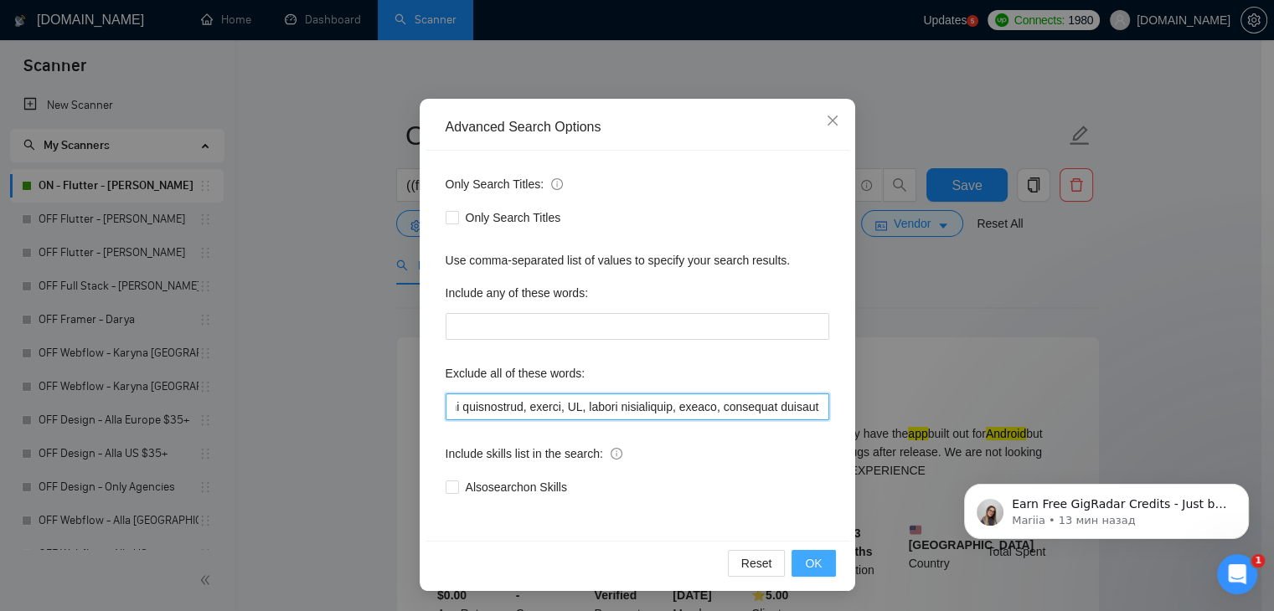
type input "no agency, no agencies, individual only, freelancers only, freelancers only, in…"
click at [805, 560] on span "OK" at bounding box center [813, 563] width 17 height 18
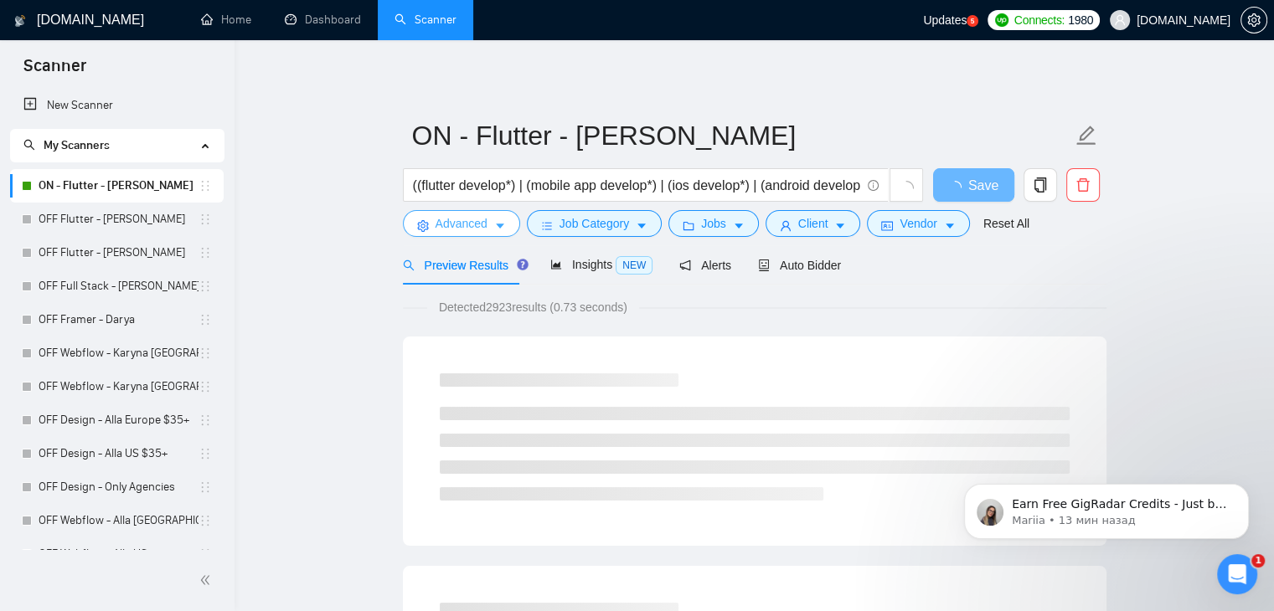
scroll to position [0, 0]
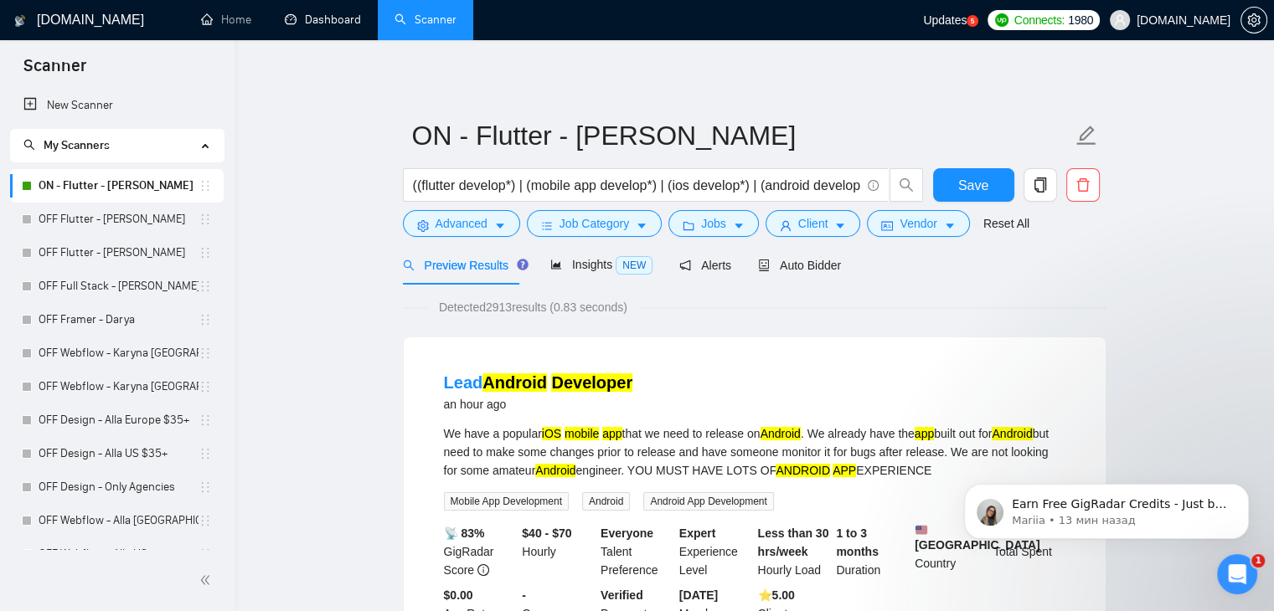
drag, startPoint x: 315, startPoint y: 28, endPoint x: 777, endPoint y: 104, distance: 468.4
click at [315, 27] on link "Dashboard" at bounding box center [323, 20] width 76 height 14
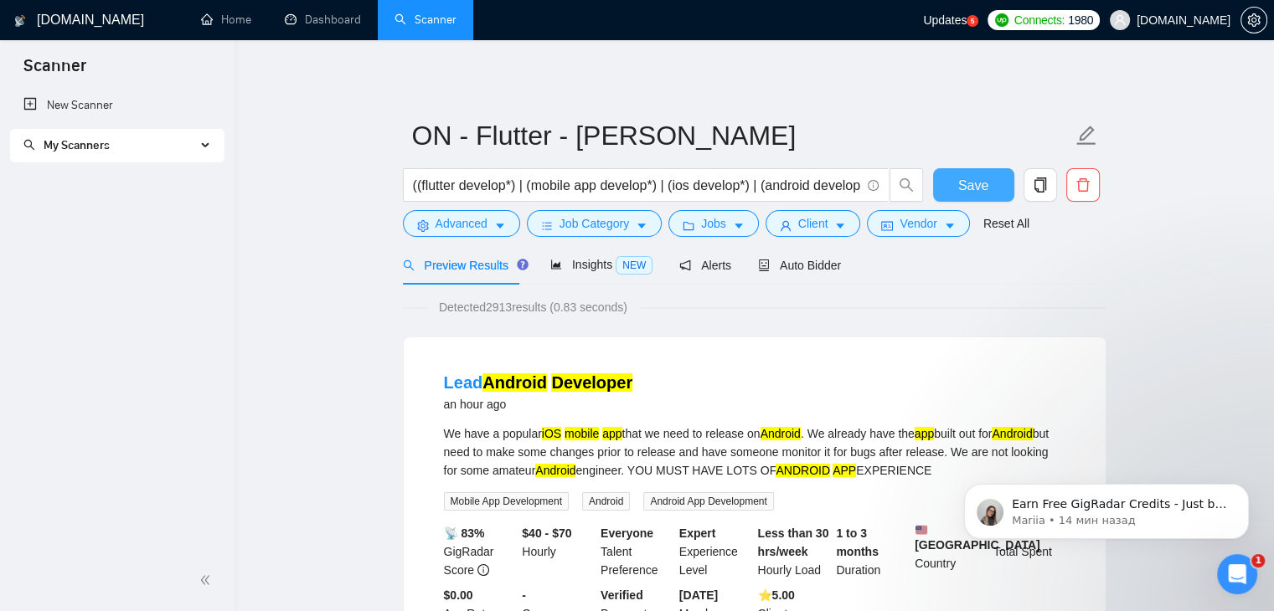
click at [952, 178] on button "Save" at bounding box center [973, 185] width 81 height 34
click at [338, 26] on link "Dashboard" at bounding box center [323, 20] width 76 height 14
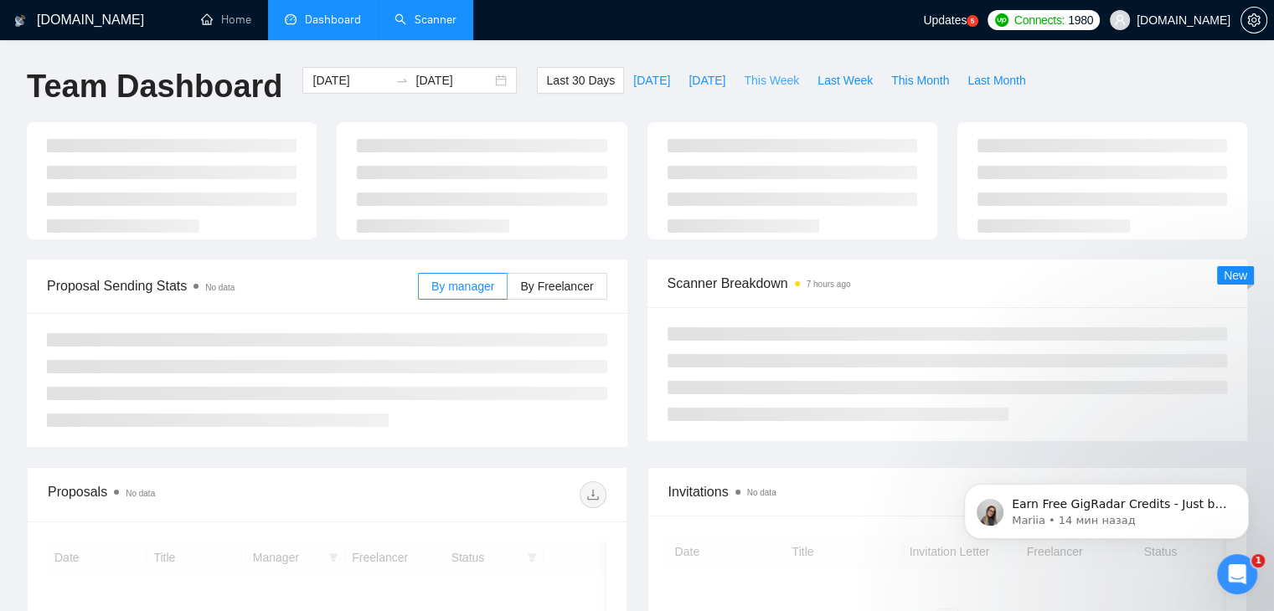
click at [744, 79] on span "This Week" at bounding box center [771, 80] width 55 height 18
type input "[DATE]"
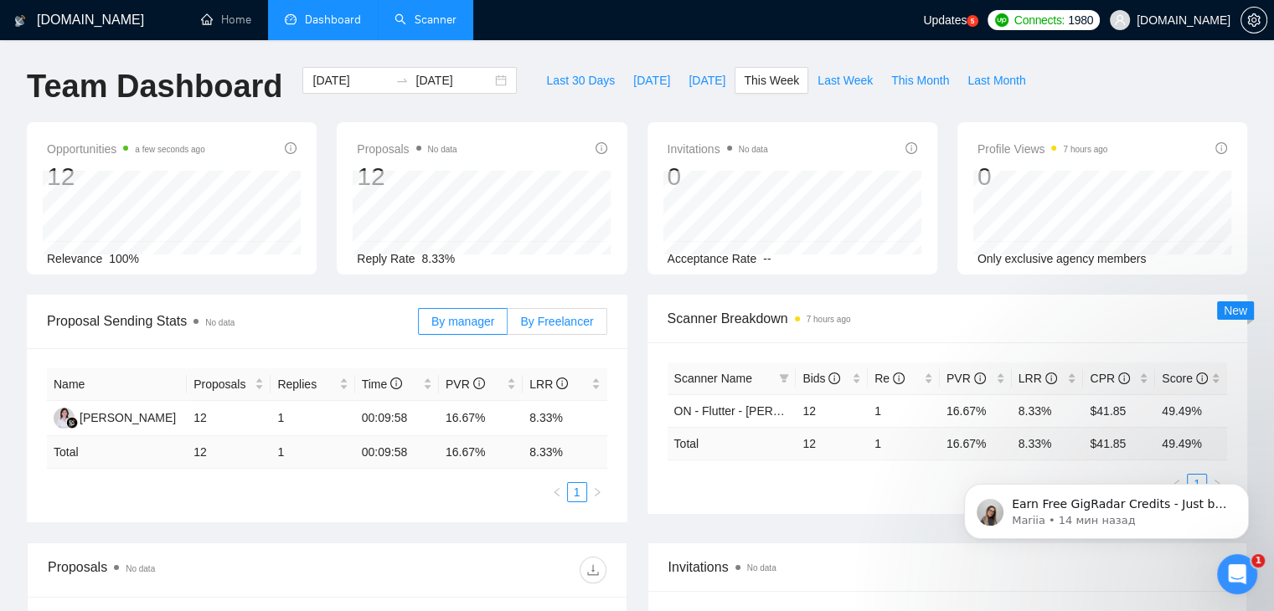
click at [576, 323] on span "By Freelancer" at bounding box center [556, 321] width 73 height 13
click at [508, 326] on input "By Freelancer" at bounding box center [508, 326] width 0 height 0
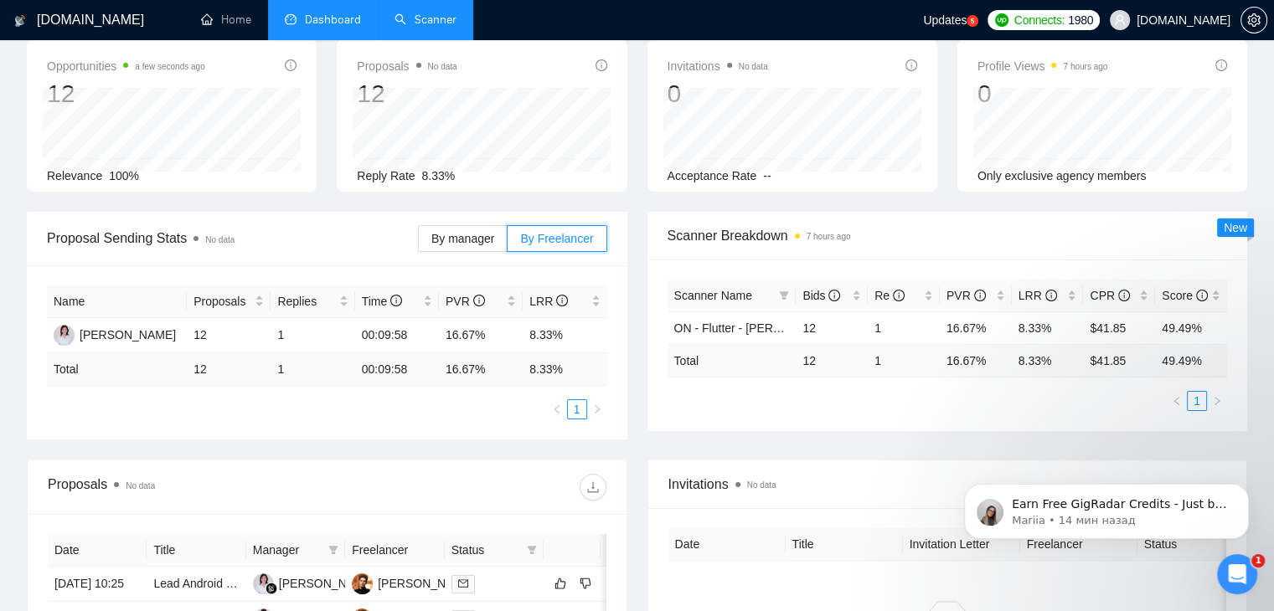
scroll to position [84, 0]
drag, startPoint x: 196, startPoint y: 337, endPoint x: 220, endPoint y: 371, distance: 42.1
click at [220, 371] on table "Name Proposals Replies Time PVR LRR [PERSON_NAME] 12 1 00:09:58 16.67% 8.33% To…" at bounding box center [327, 335] width 560 height 101
click at [258, 372] on td "12" at bounding box center [229, 369] width 84 height 33
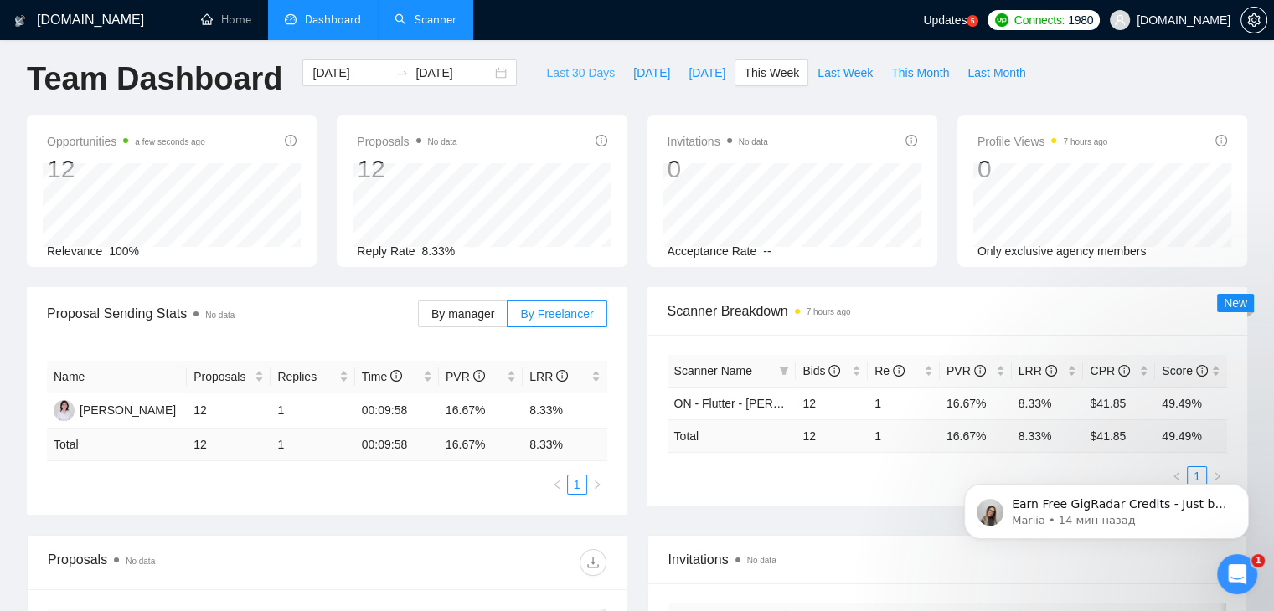
scroll to position [0, 0]
